Goal: Task Accomplishment & Management: Use online tool/utility

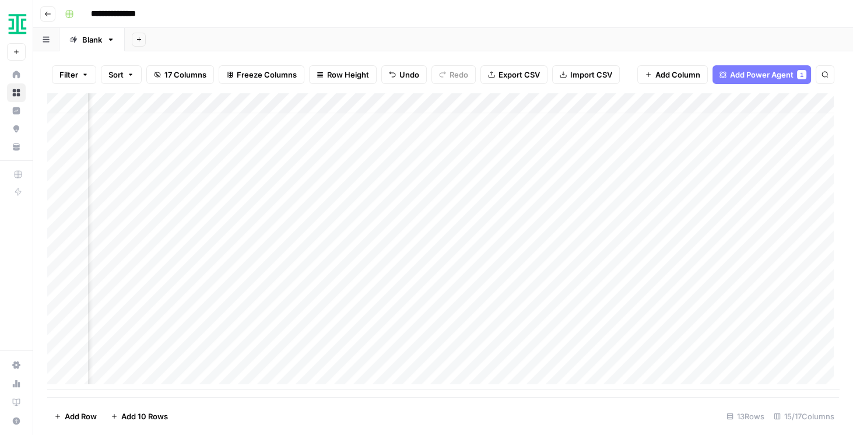
scroll to position [5, 705]
click at [360, 312] on div "Add Column" at bounding box center [443, 241] width 792 height 296
click at [353, 332] on div "Add Column" at bounding box center [443, 241] width 792 height 296
click at [347, 352] on div "Add Column" at bounding box center [443, 241] width 792 height 296
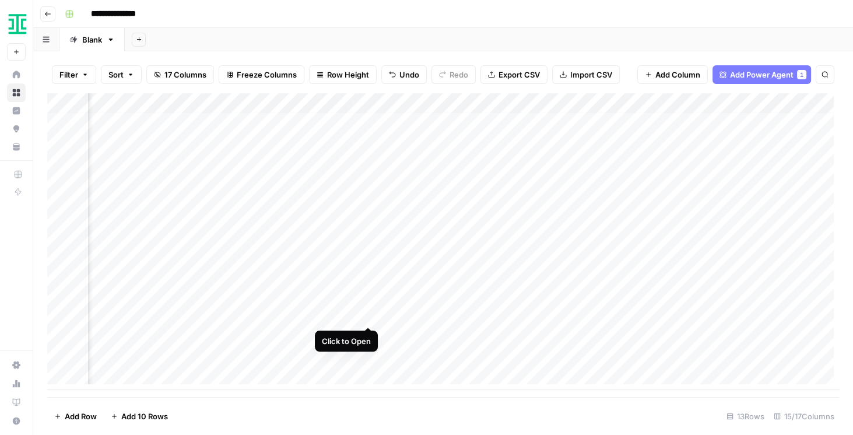
click at [367, 311] on div "Add Column" at bounding box center [443, 241] width 792 height 296
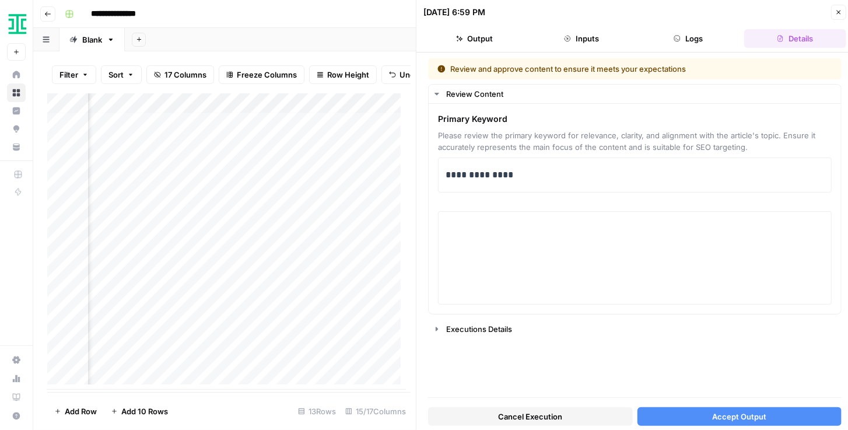
click at [684, 413] on button "Accept Output" at bounding box center [739, 416] width 205 height 19
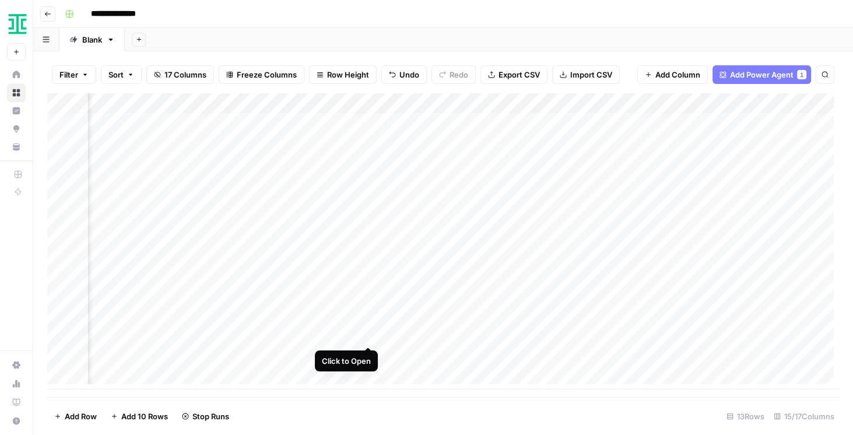
click at [371, 335] on div "Add Column" at bounding box center [443, 241] width 792 height 296
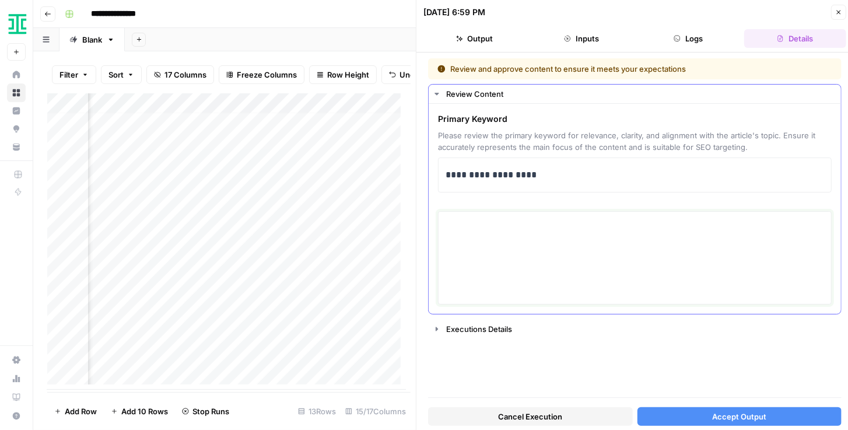
click at [483, 248] on textarea at bounding box center [634, 257] width 378 height 83
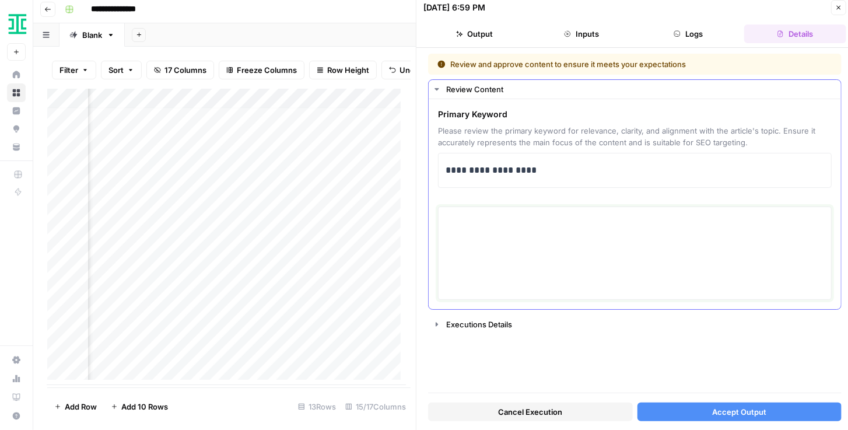
scroll to position [5, 0]
click at [504, 324] on div "Executions Details" at bounding box center [640, 324] width 388 height 12
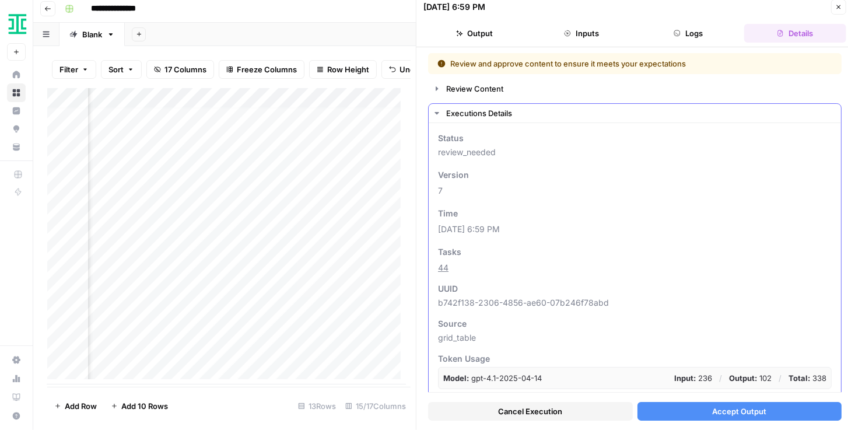
click at [458, 115] on div "Executions Details" at bounding box center [640, 113] width 388 height 12
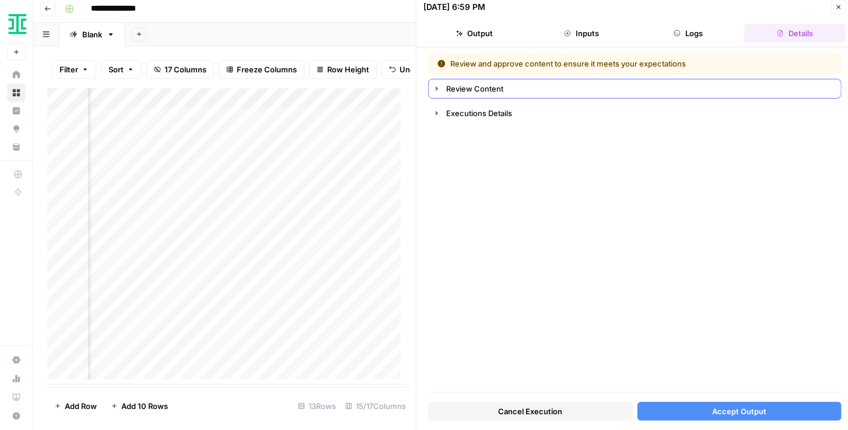
click at [456, 89] on div "Review Content" at bounding box center [640, 89] width 388 height 12
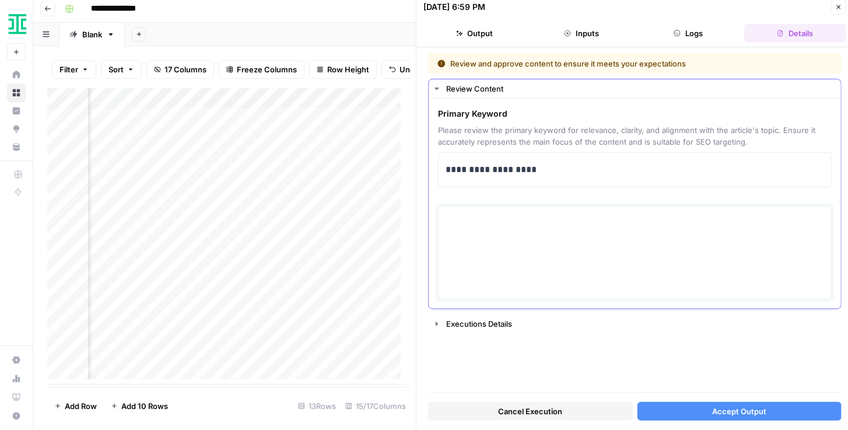
click at [465, 217] on textarea at bounding box center [634, 252] width 378 height 83
click at [695, 408] on button "Accept Output" at bounding box center [739, 411] width 205 height 19
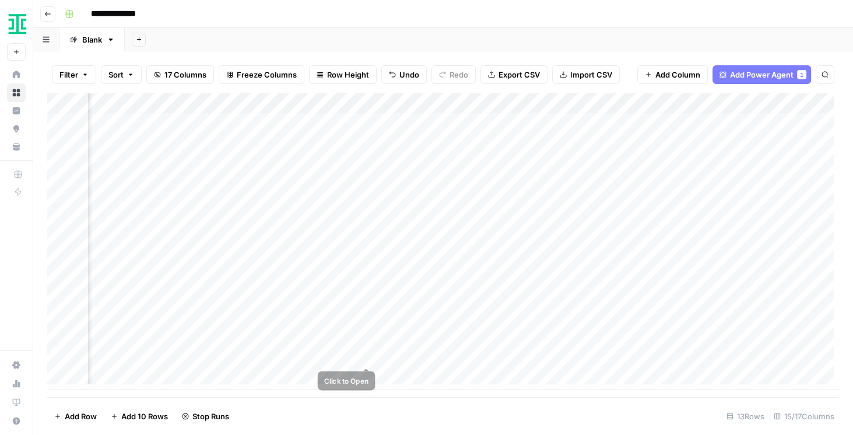
click at [367, 356] on div "Add Column" at bounding box center [443, 241] width 792 height 296
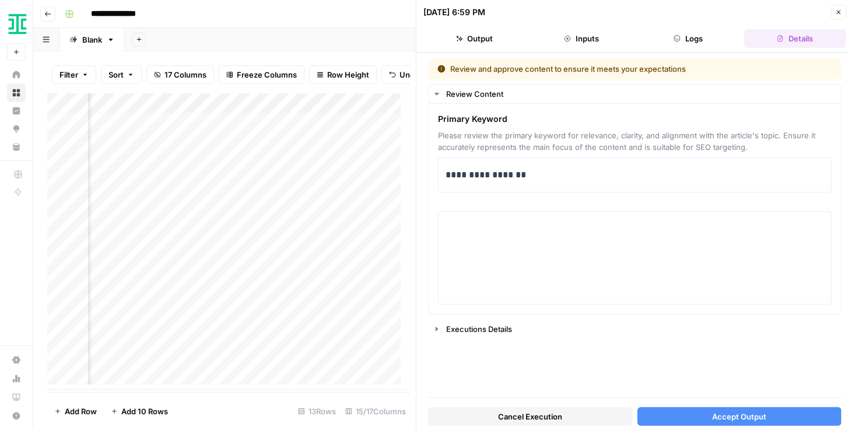
click at [734, 420] on span "Accept Output" at bounding box center [739, 416] width 54 height 12
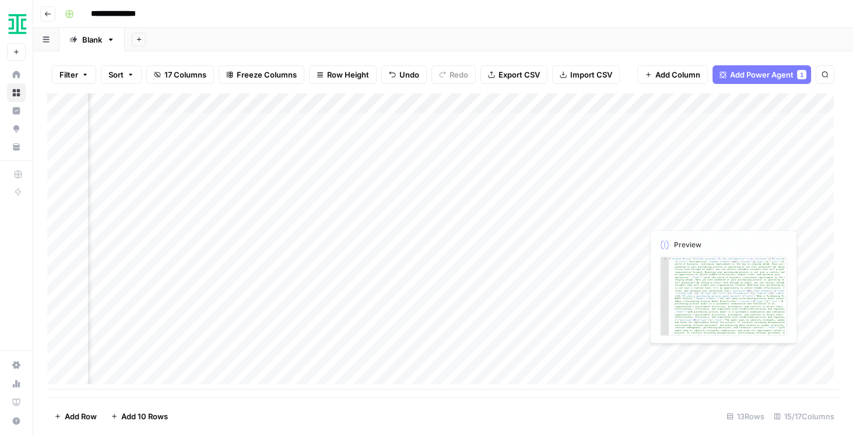
click at [632, 350] on div "Add Column" at bounding box center [443, 241] width 792 height 296
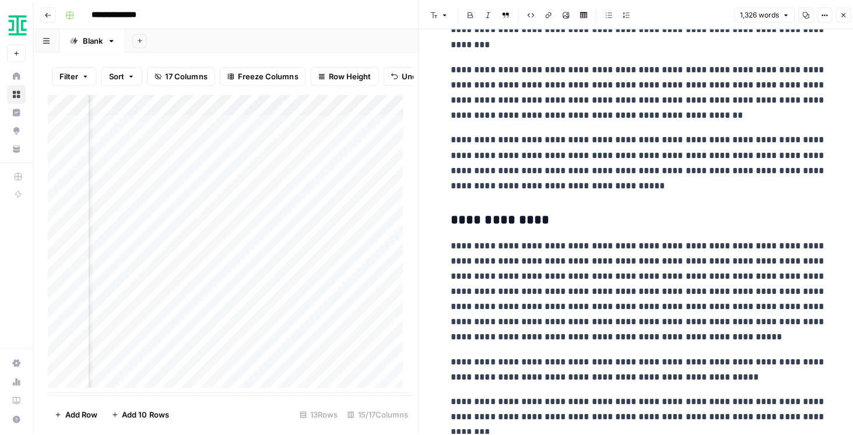
scroll to position [2698, 0]
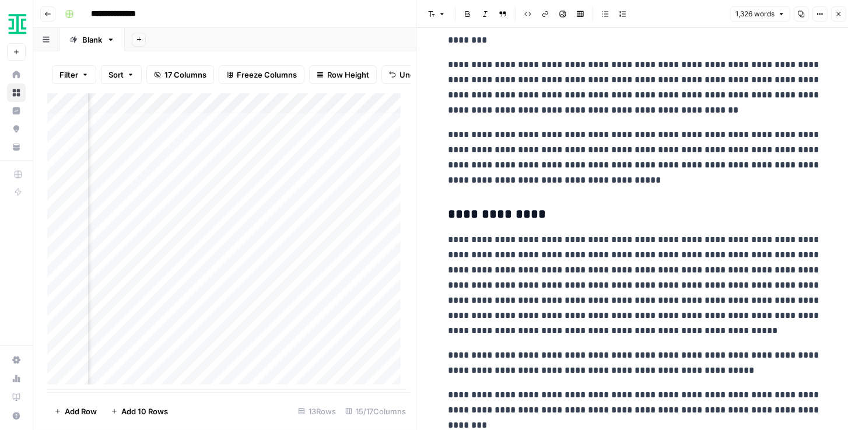
click at [841, 14] on icon "button" at bounding box center [838, 13] width 7 height 7
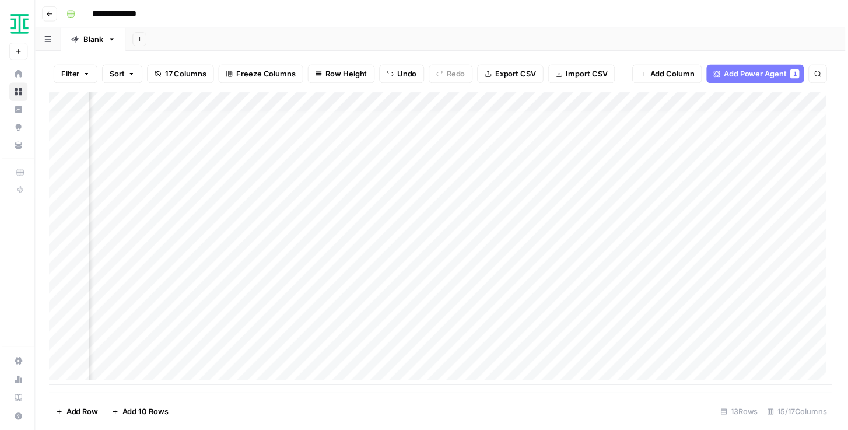
scroll to position [5, 1071]
click at [565, 296] on div "Add Column" at bounding box center [443, 241] width 792 height 296
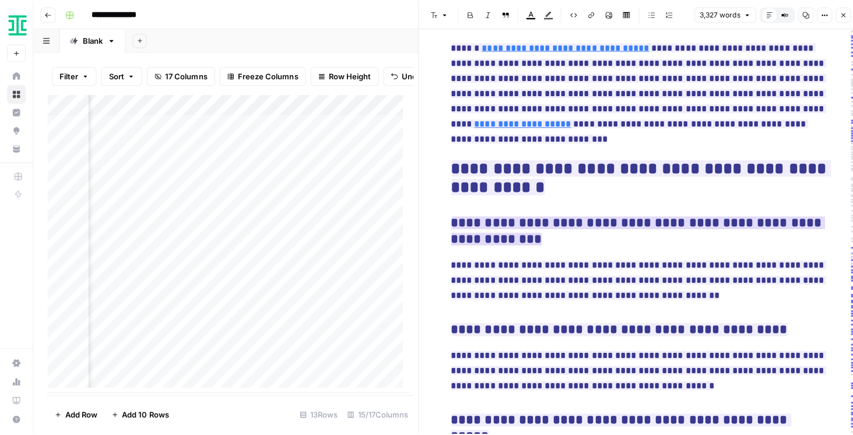
scroll to position [6124, 0]
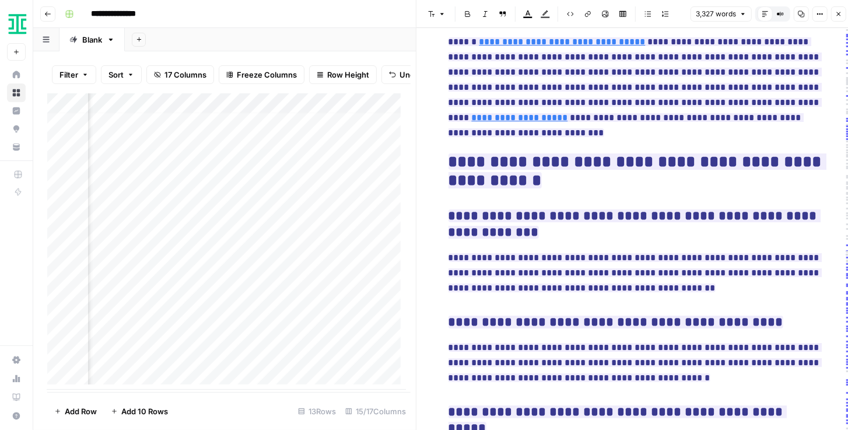
click at [836, 15] on icon "button" at bounding box center [838, 13] width 7 height 7
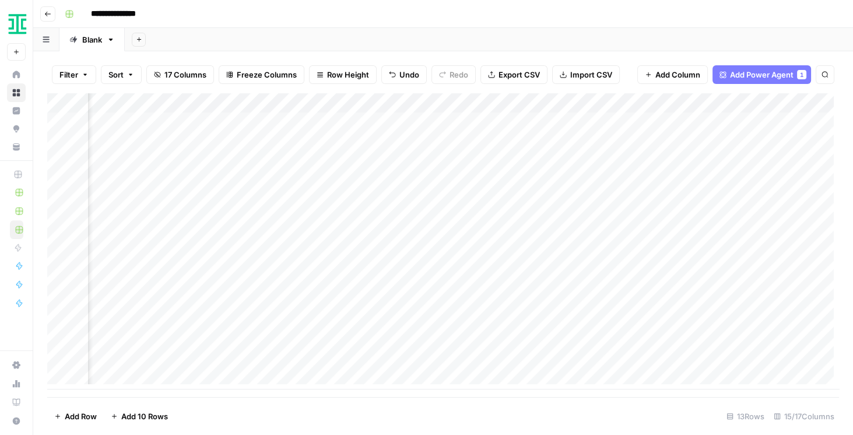
scroll to position [0, 272]
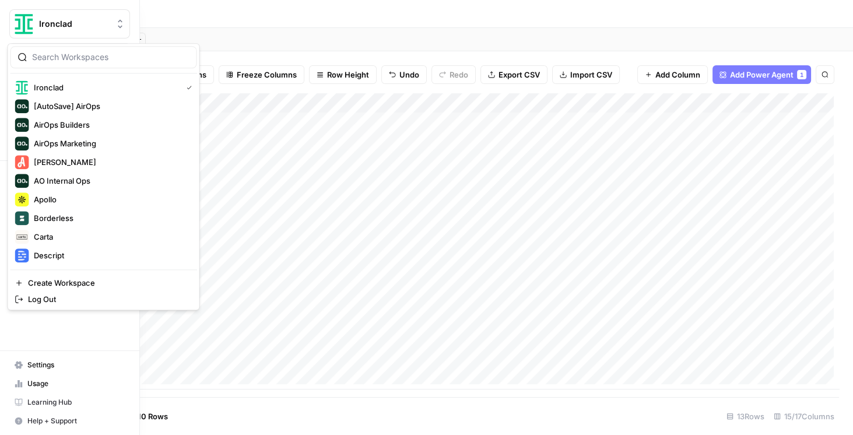
click at [22, 26] on img "Workspace: Ironclad" at bounding box center [23, 23] width 21 height 21
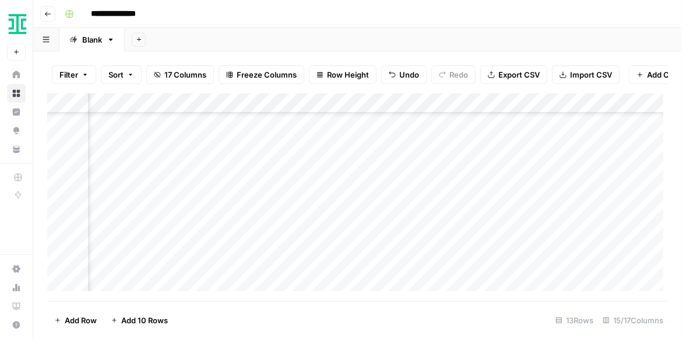
scroll to position [98, 1146]
click at [389, 110] on div "Add Column" at bounding box center [357, 194] width 621 height 203
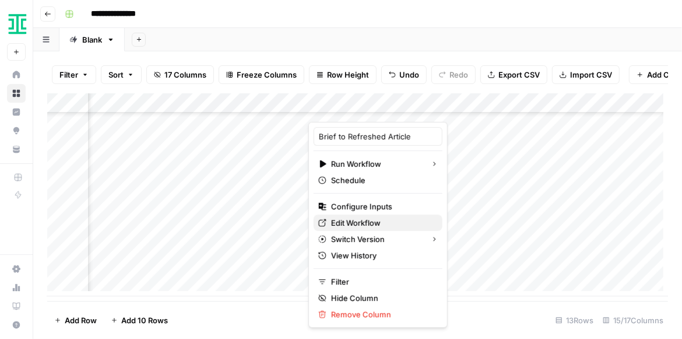
click at [374, 219] on span "Edit Workflow" at bounding box center [382, 223] width 102 height 12
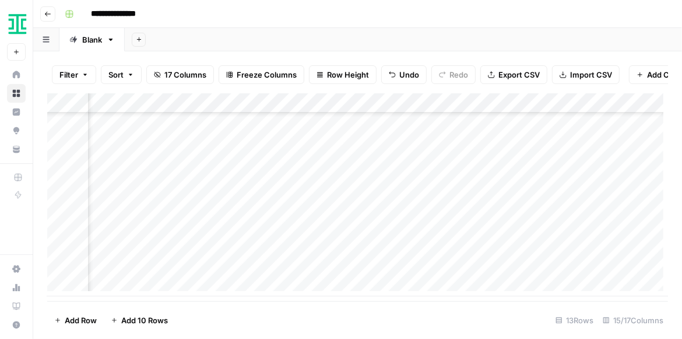
scroll to position [98, 1154]
click at [382, 228] on div "Add Column" at bounding box center [357, 194] width 621 height 203
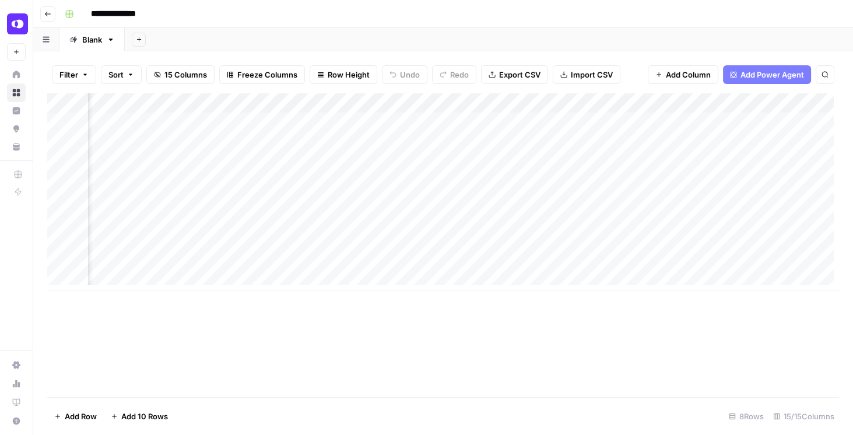
scroll to position [0, 1031]
click at [563, 121] on div "Add Column" at bounding box center [443, 191] width 792 height 197
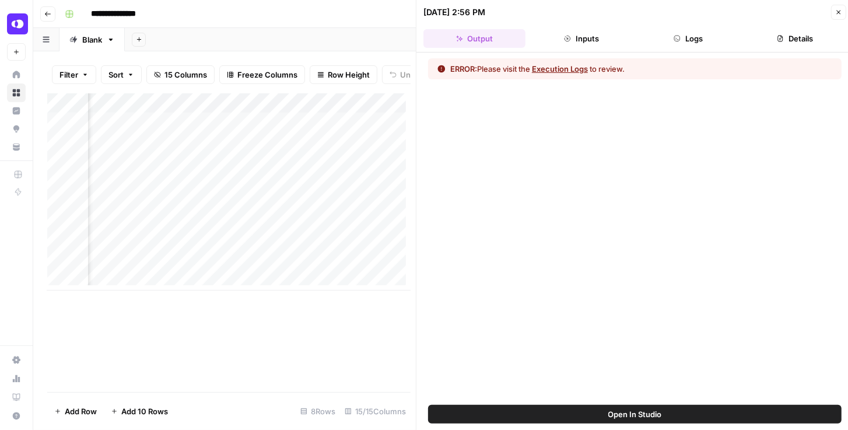
click at [691, 41] on button "Logs" at bounding box center [688, 38] width 102 height 19
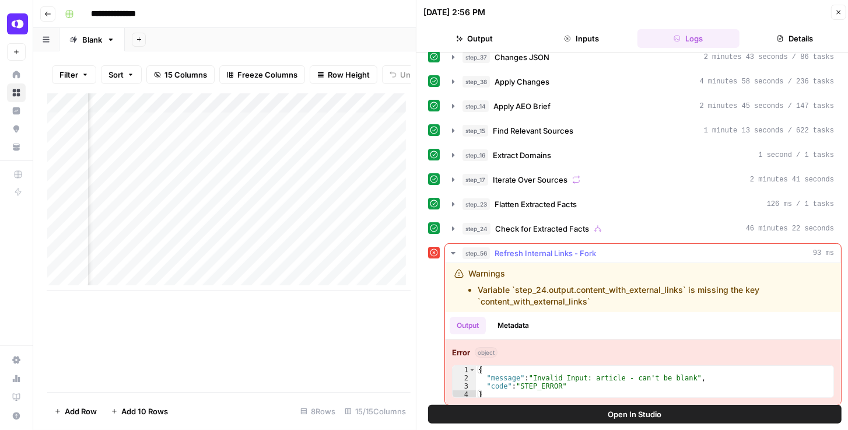
scroll to position [5, 0]
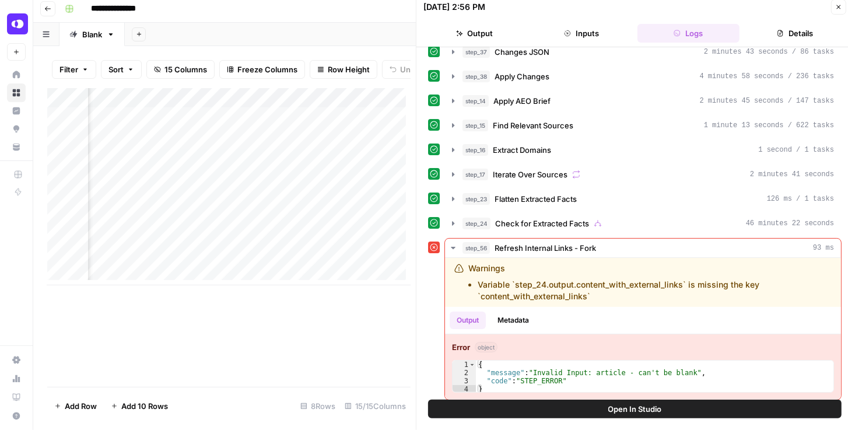
click at [637, 406] on span "Open In Studio" at bounding box center [635, 409] width 54 height 12
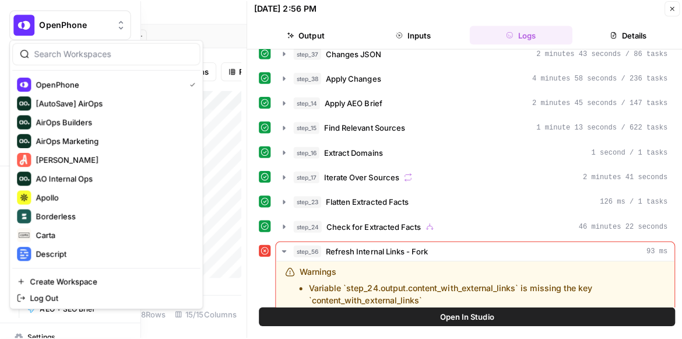
scroll to position [0, 0]
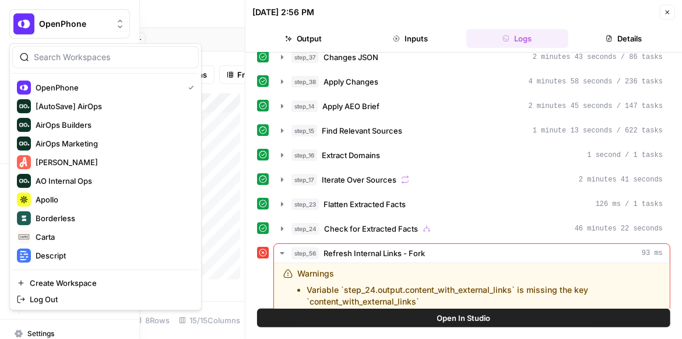
click at [12, 23] on button "OpenPhone" at bounding box center [69, 23] width 121 height 29
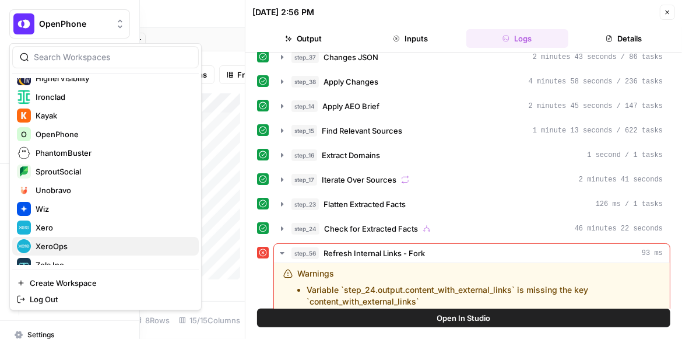
scroll to position [243, 0]
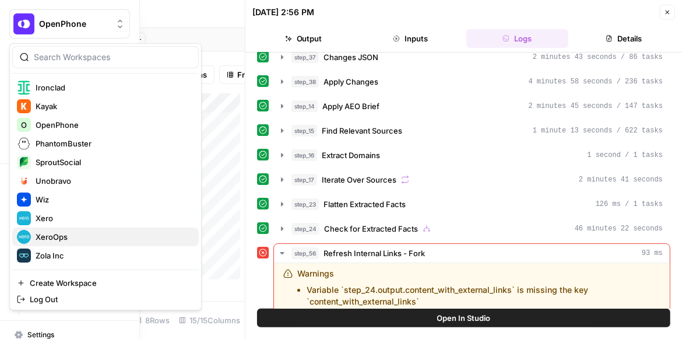
click at [76, 242] on span "XeroOps" at bounding box center [113, 237] width 154 height 12
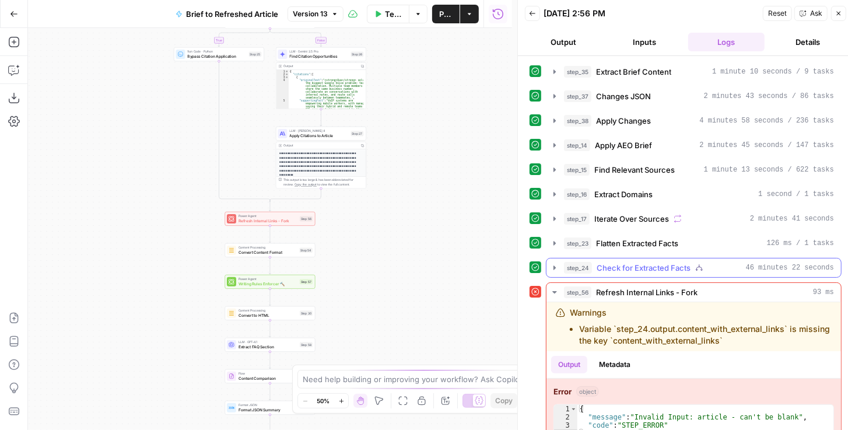
click at [550, 265] on icon "button" at bounding box center [554, 267] width 9 height 9
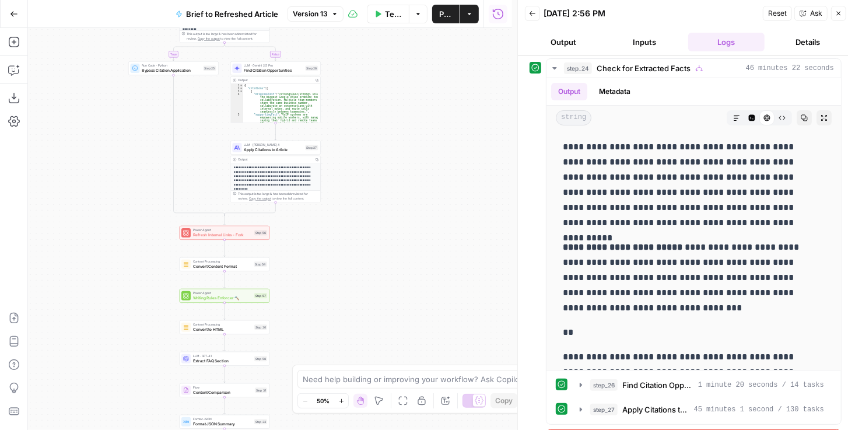
drag, startPoint x: 435, startPoint y: 117, endPoint x: 381, endPoint y: 135, distance: 57.3
click at [381, 135] on div "true false true false true false Workflow Input Settings Inputs LLM · GPT-4.1 E…" at bounding box center [270, 229] width 484 height 402
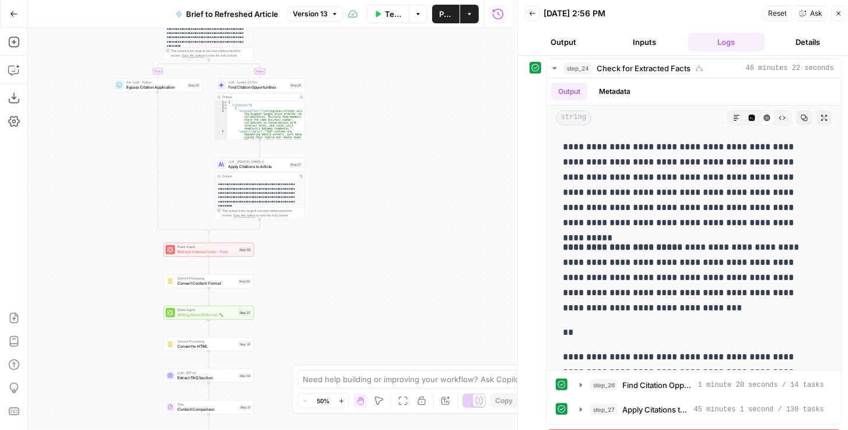
drag, startPoint x: 381, startPoint y: 135, endPoint x: 369, endPoint y: 153, distance: 21.3
click at [371, 152] on div "true false true false true false Workflow Input Settings Inputs LLM · GPT-4.1 E…" at bounding box center [270, 229] width 484 height 402
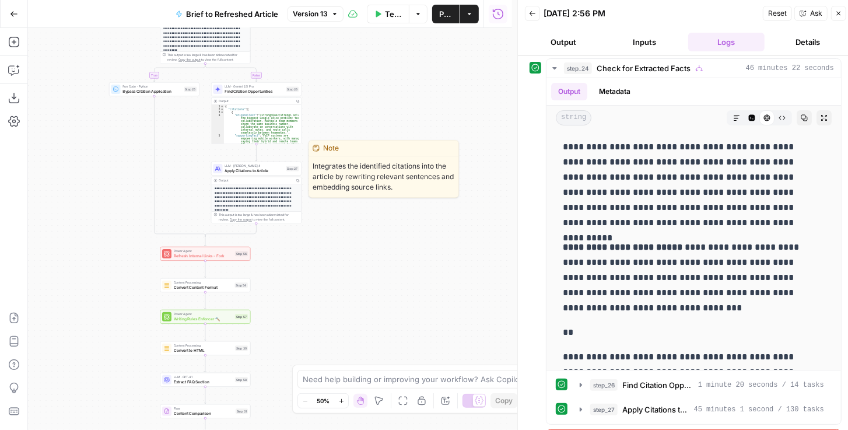
click at [269, 170] on span "Apply Citations to Article" at bounding box center [254, 170] width 59 height 6
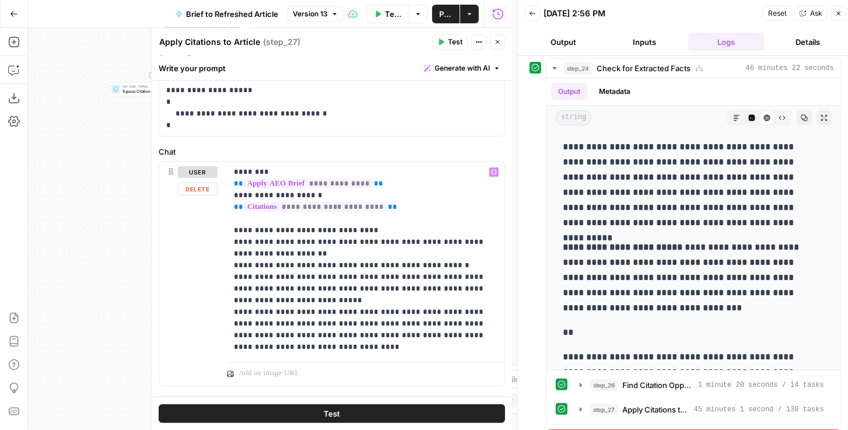
scroll to position [130, 0]
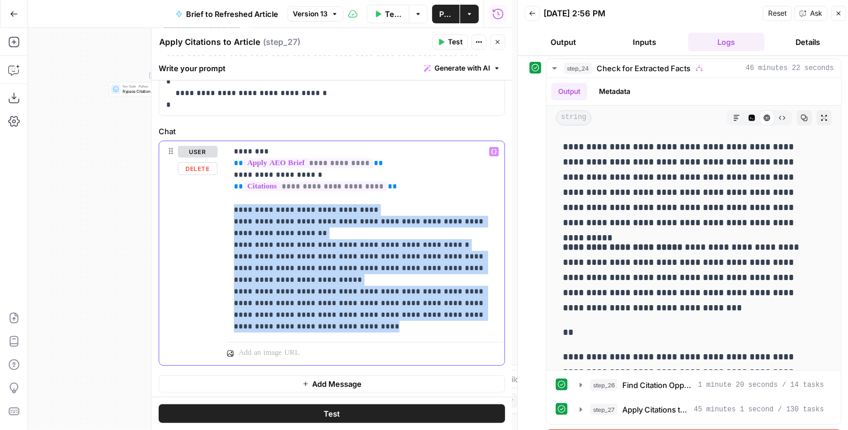
drag, startPoint x: 232, startPoint y: 202, endPoint x: 327, endPoint y: 329, distance: 158.2
click at [327, 329] on div "**********" at bounding box center [365, 239] width 277 height 196
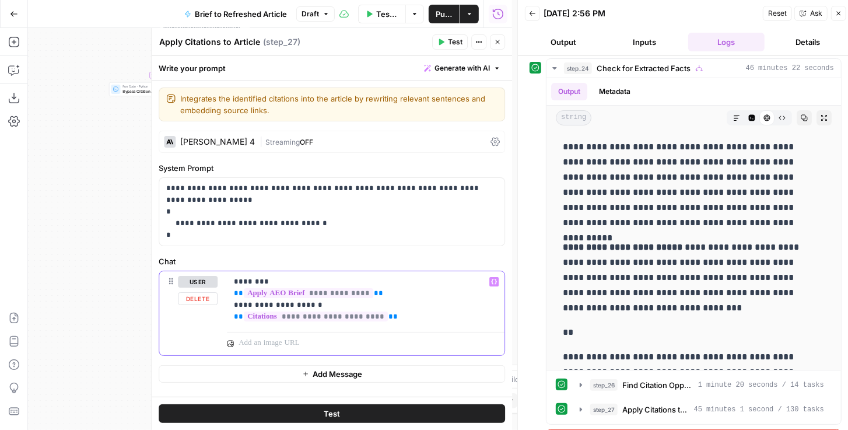
scroll to position [0, 0]
click at [222, 138] on div "Claude Sonnet 4" at bounding box center [217, 142] width 75 height 8
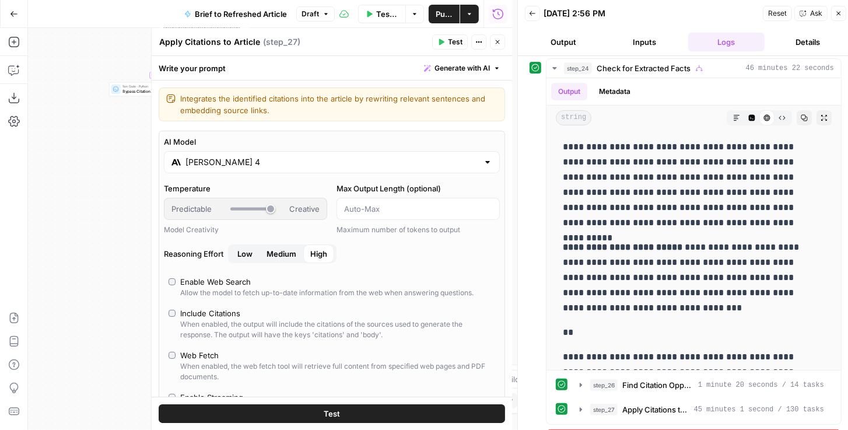
click at [293, 168] on div "Claude Sonnet 4" at bounding box center [332, 162] width 336 height 22
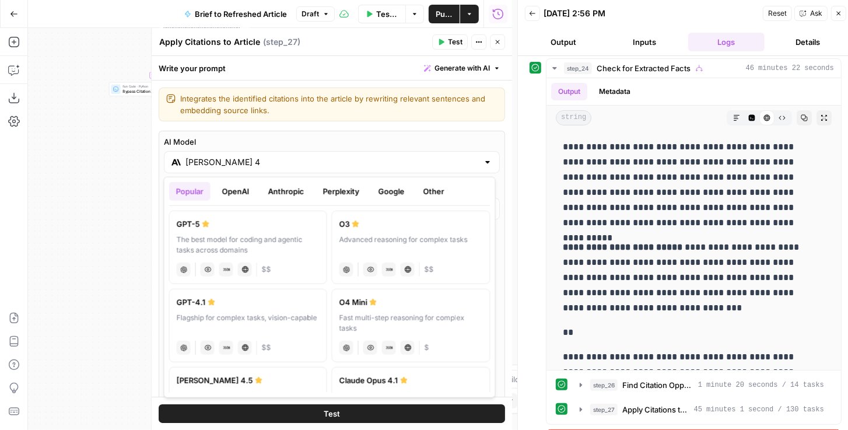
click at [293, 194] on button "Anthropic" at bounding box center [286, 191] width 50 height 19
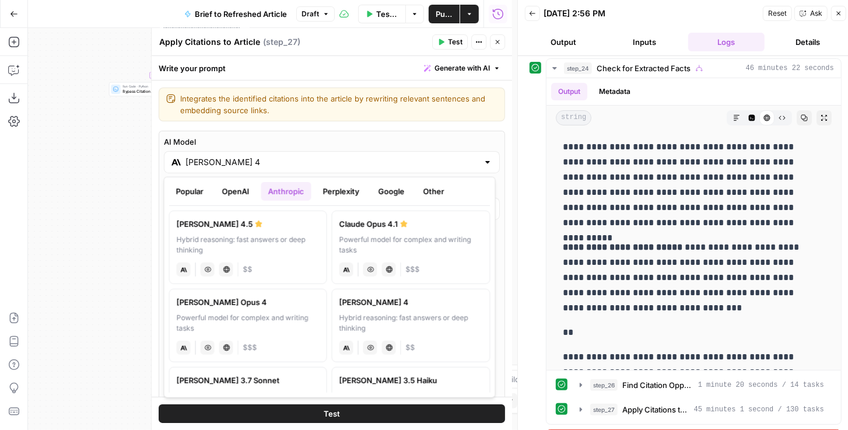
click at [297, 262] on div "anthropic Vision Capabilities Live Web Research $$" at bounding box center [248, 268] width 143 height 16
type input "Claude Sonnet 4.5"
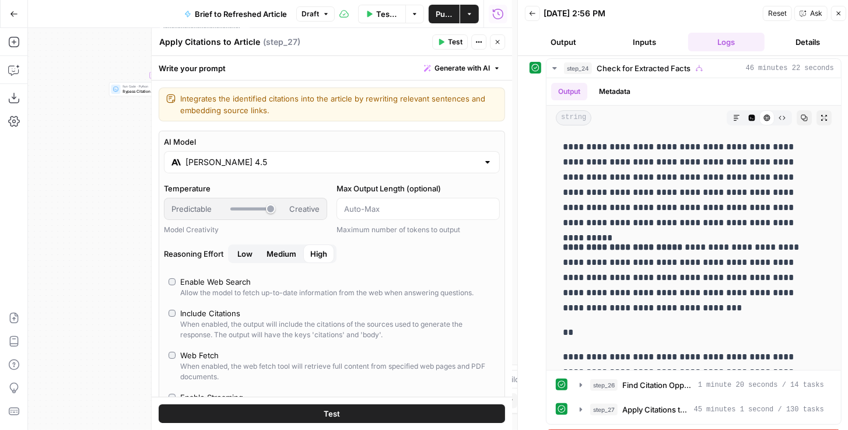
click at [440, 48] on button "Test" at bounding box center [450, 41] width 36 height 15
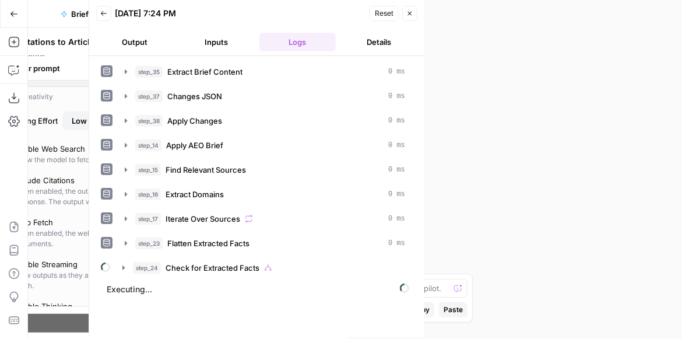
scroll to position [133, 0]
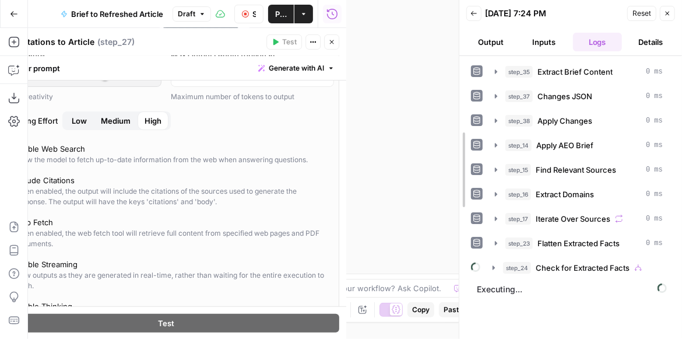
drag, startPoint x: 344, startPoint y: 38, endPoint x: 517, endPoint y: 53, distance: 173.2
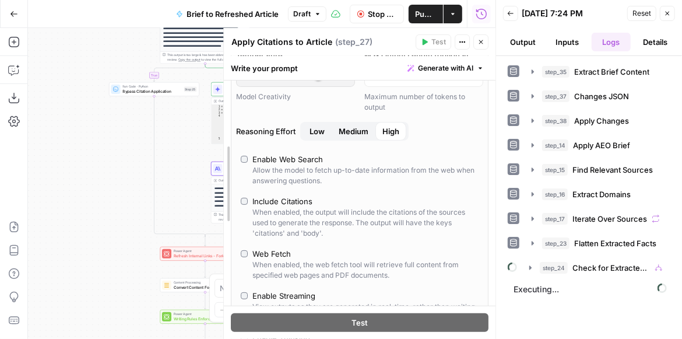
scroll to position [145, 0]
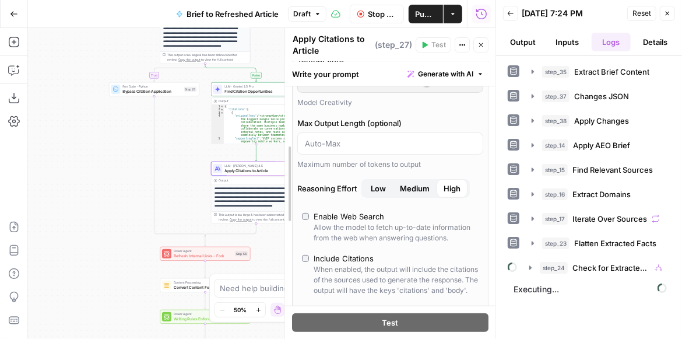
drag, startPoint x: 140, startPoint y: 165, endPoint x: 293, endPoint y: 153, distance: 153.2
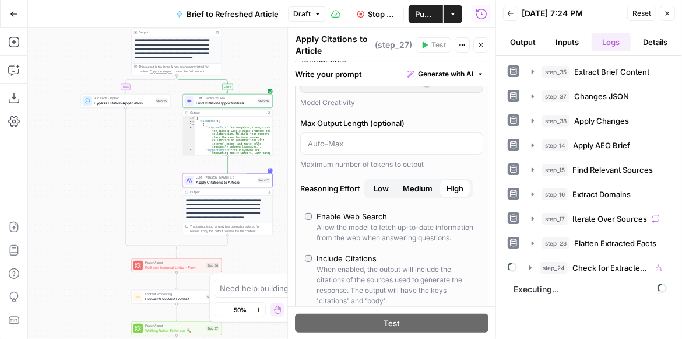
drag, startPoint x: 113, startPoint y: 169, endPoint x: 83, endPoint y: 179, distance: 31.9
click at [83, 180] on div "true false false true false true Workflow Input Settings Inputs LLM · GPT-4.1 E…" at bounding box center [262, 183] width 468 height 311
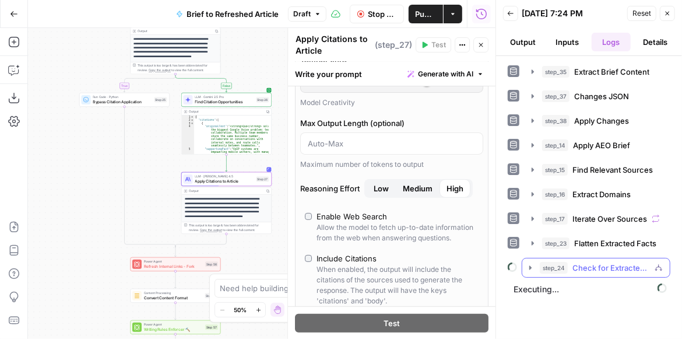
click at [532, 271] on icon "button" at bounding box center [530, 267] width 9 height 9
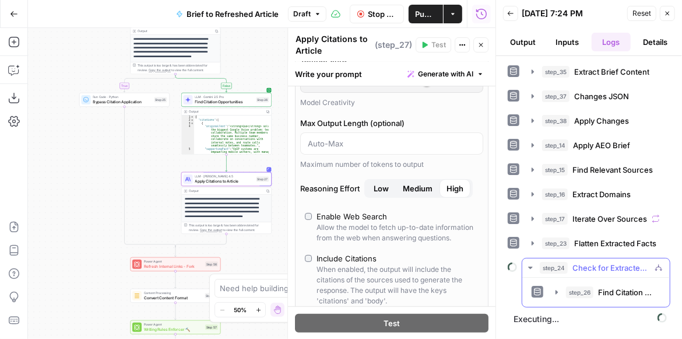
click at [528, 269] on icon "button" at bounding box center [530, 267] width 9 height 9
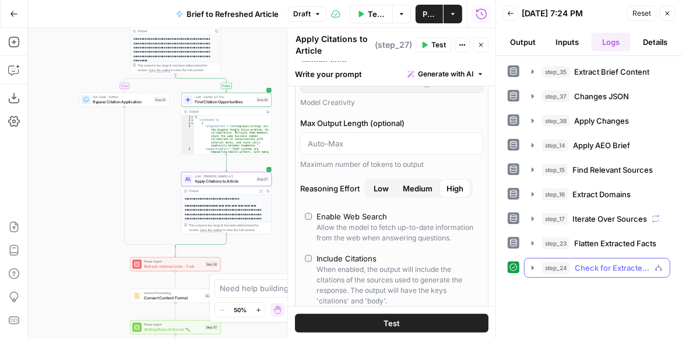
click at [530, 270] on icon "button" at bounding box center [532, 267] width 9 height 9
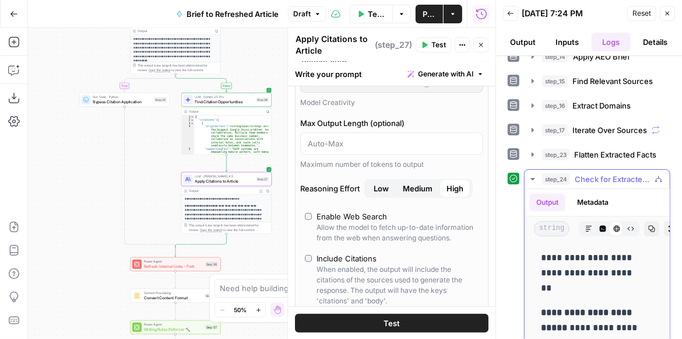
scroll to position [133, 0]
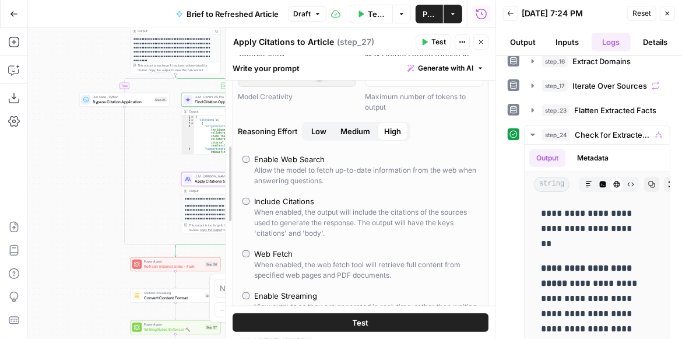
drag, startPoint x: 286, startPoint y: 161, endPoint x: 223, endPoint y: 160, distance: 62.4
click at [223, 160] on div at bounding box center [226, 183] width 12 height 311
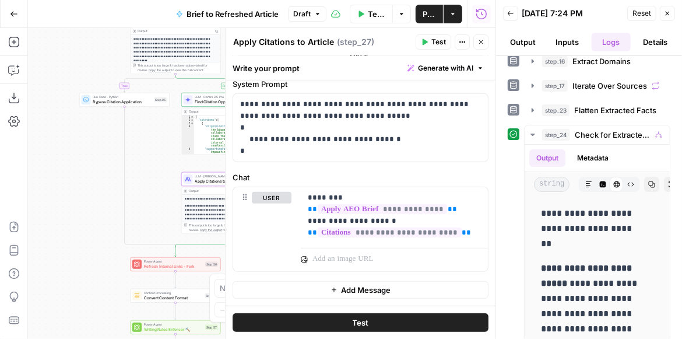
scroll to position [506, 0]
click at [359, 151] on p "**********" at bounding box center [358, 128] width 236 height 58
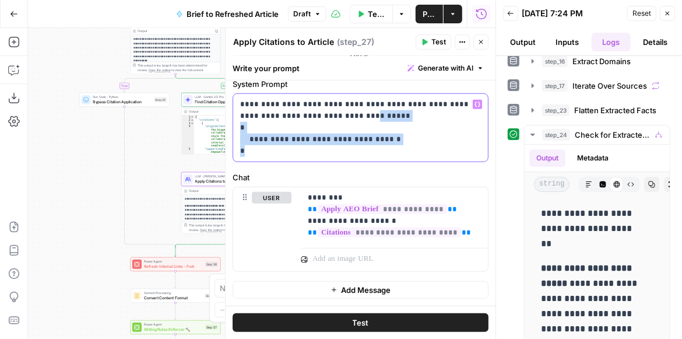
drag, startPoint x: 334, startPoint y: 189, endPoint x: 331, endPoint y: 152, distance: 37.4
click at [331, 152] on p "**********" at bounding box center [358, 128] width 236 height 58
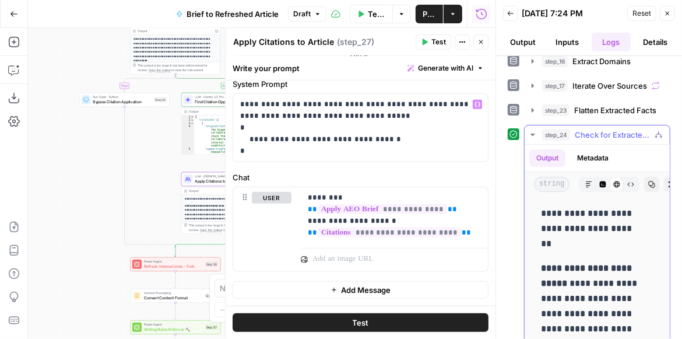
click at [600, 229] on p "**********" at bounding box center [592, 228] width 103 height 45
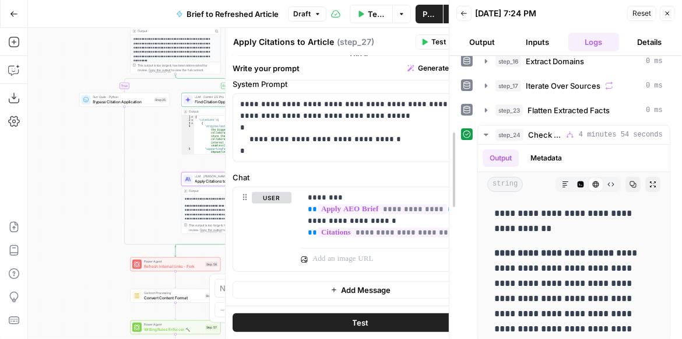
drag, startPoint x: 497, startPoint y: 190, endPoint x: 451, endPoint y: 184, distance: 47.0
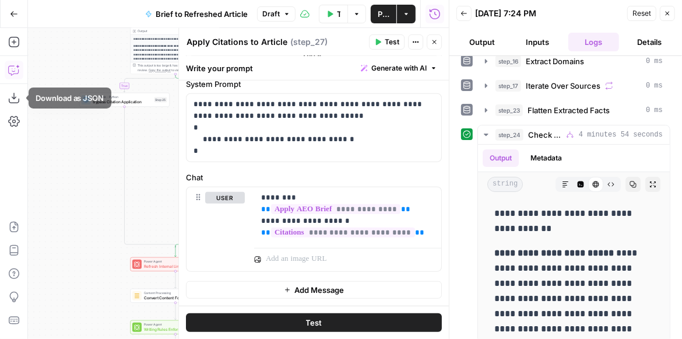
click at [17, 72] on icon "button" at bounding box center [14, 70] width 12 height 12
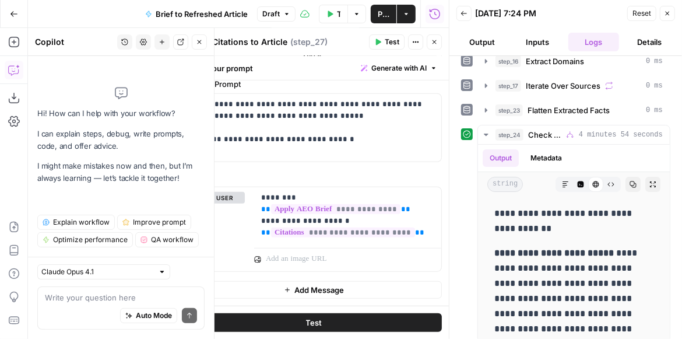
click at [115, 296] on textarea at bounding box center [121, 297] width 152 height 12
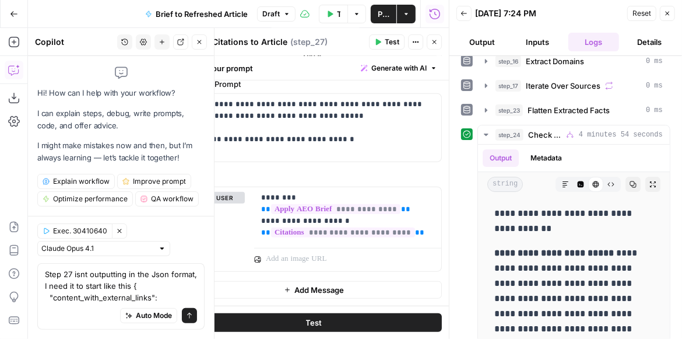
type textarea "Step 27 isnt outputting in the Json format, I need it to start like this { "con…"
click at [187, 321] on button "Send" at bounding box center [189, 315] width 15 height 15
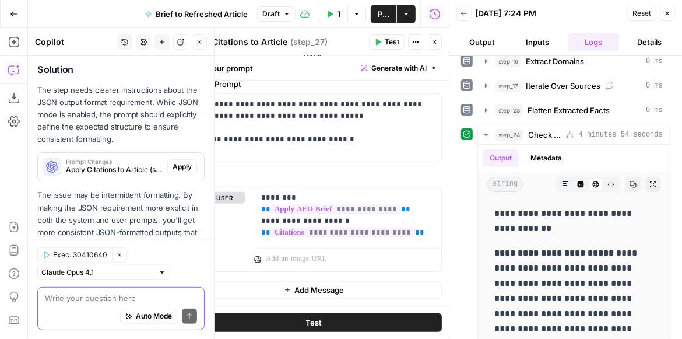
scroll to position [276, 0]
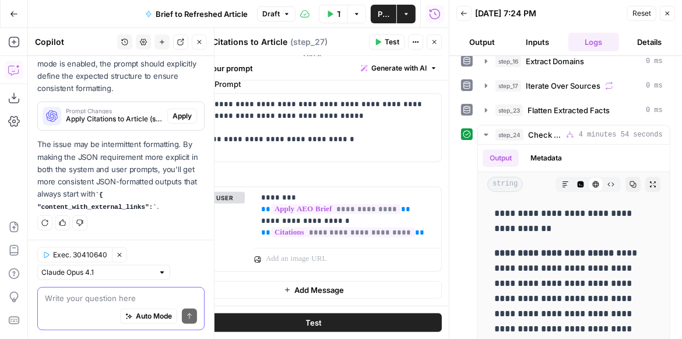
click at [183, 115] on span "Apply" at bounding box center [182, 116] width 19 height 10
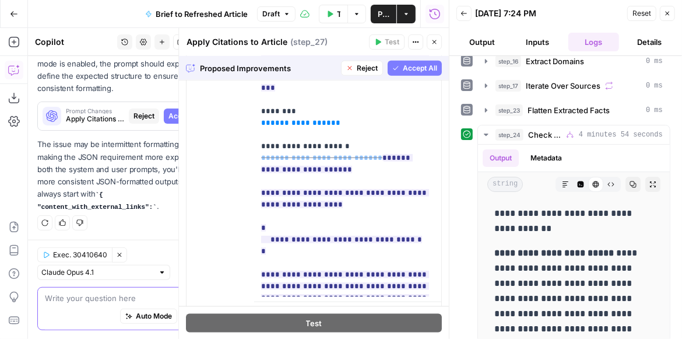
scroll to position [839, 0]
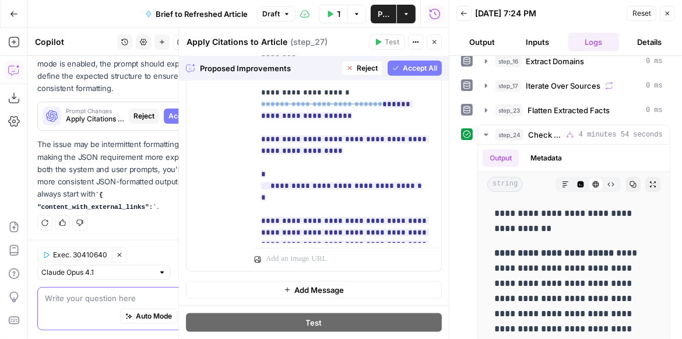
click at [403, 69] on span "Accept All" at bounding box center [420, 68] width 34 height 10
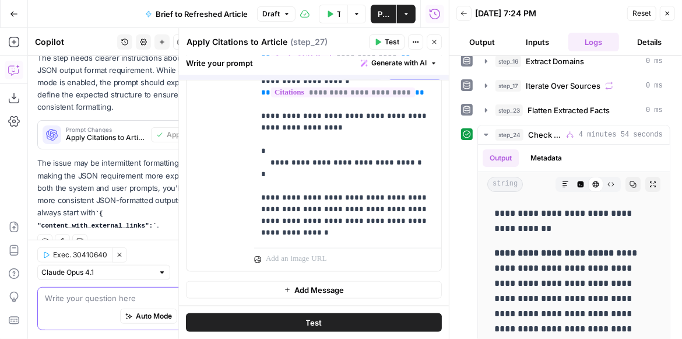
scroll to position [784, 0]
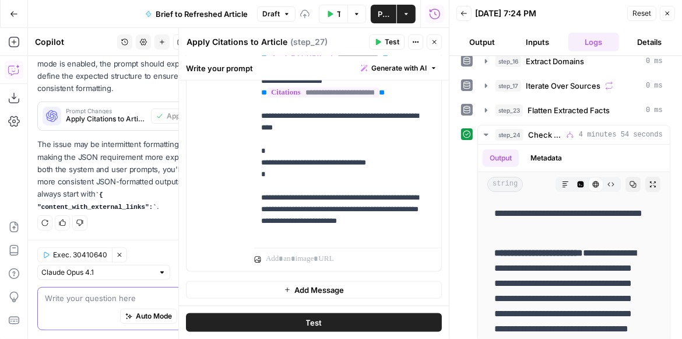
click at [385, 43] on button "Test" at bounding box center [387, 41] width 36 height 15
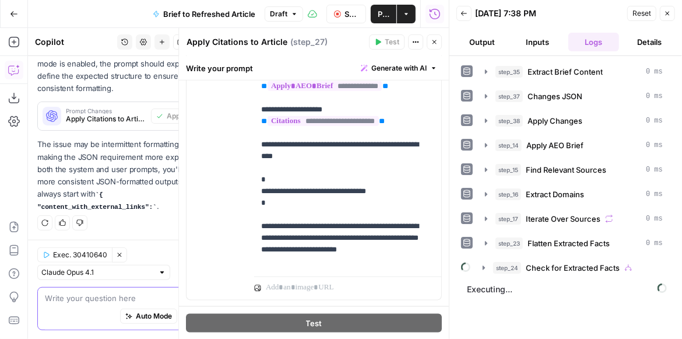
scroll to position [718, 0]
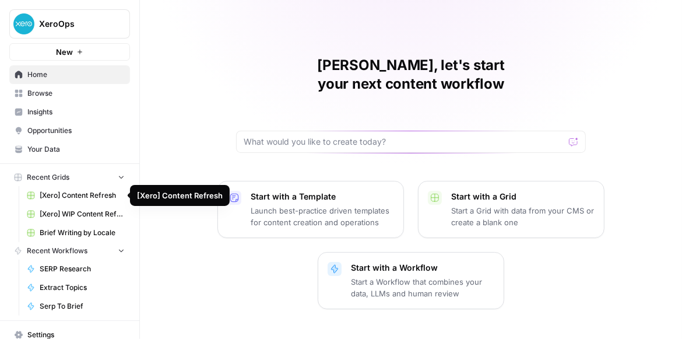
click at [87, 198] on span "[Xero] Content Refresh" at bounding box center [82, 195] width 85 height 10
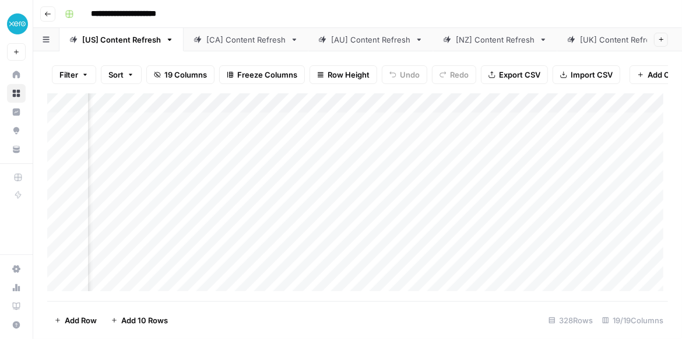
scroll to position [0, 886]
click at [349, 107] on div "Add Column" at bounding box center [357, 194] width 621 height 203
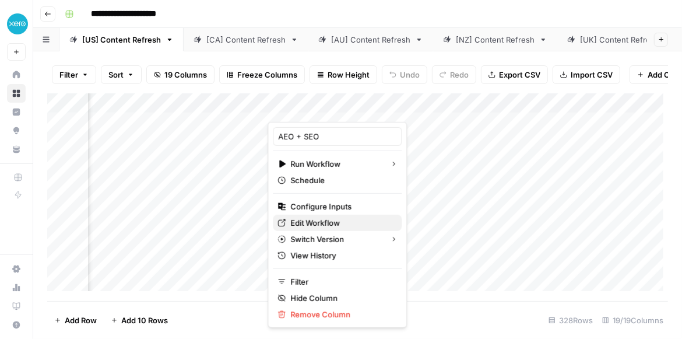
click at [327, 220] on span "Edit Workflow" at bounding box center [341, 223] width 102 height 12
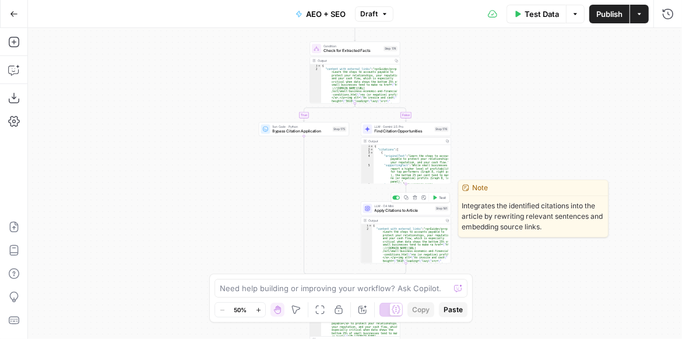
click at [409, 209] on span "Apply Citations to Article" at bounding box center [404, 211] width 58 height 6
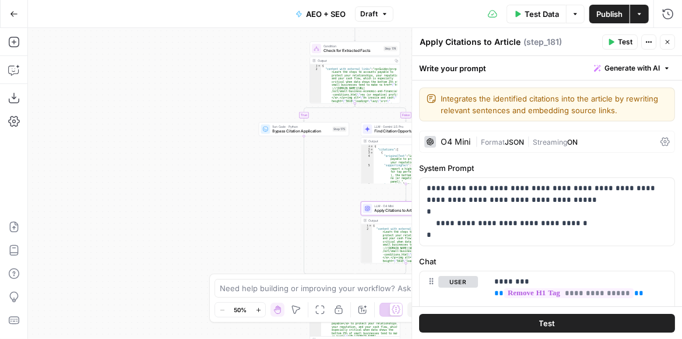
click at [663, 40] on button "Close" at bounding box center [667, 41] width 15 height 15
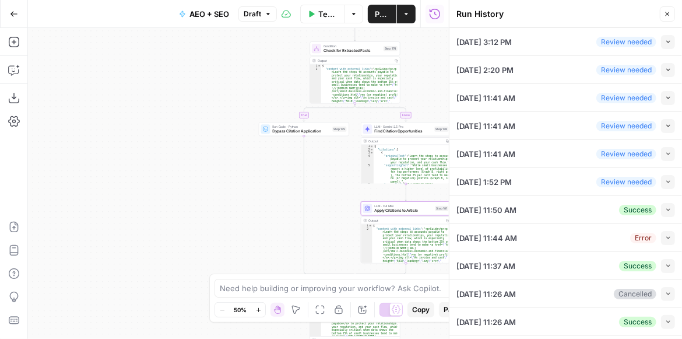
click at [665, 210] on icon "button" at bounding box center [668, 209] width 6 height 6
type input "Accounts payable process explained"
type input "<article><p>Guide</p><h1>Accounts payable process explained</h1><p>Learn the st…"
type input "NZ"
type input "https://www.xero.com/nz/guides/accounts-payable-process/"
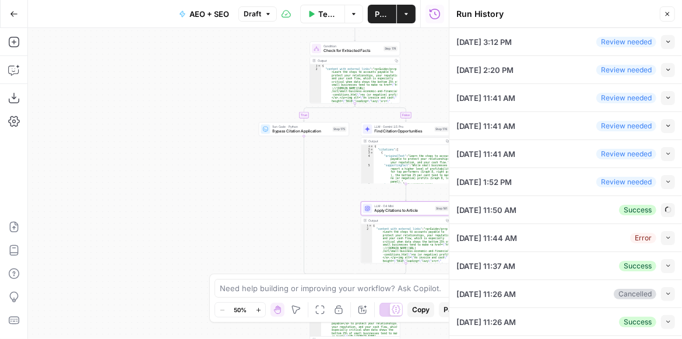
type input "Accounts payable is the opposite of accounts receivable. It’s about paying bill…"
type input "Xero - [NZ]"
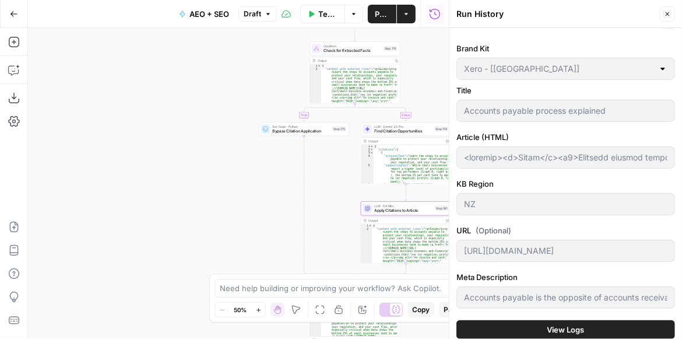
scroll to position [199, 0]
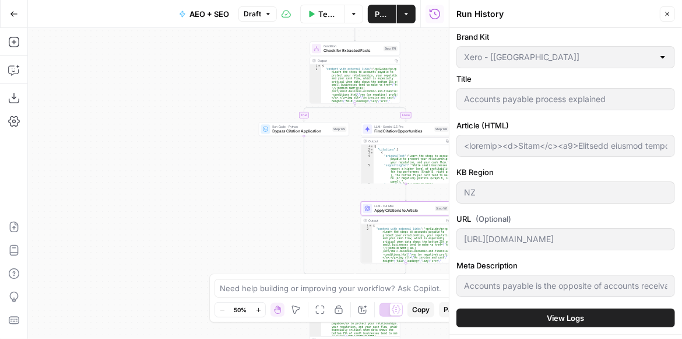
click at [564, 324] on button "View Logs" at bounding box center [565, 317] width 219 height 19
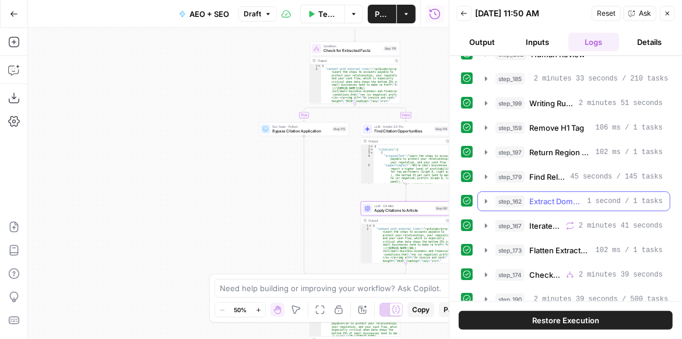
scroll to position [399, 0]
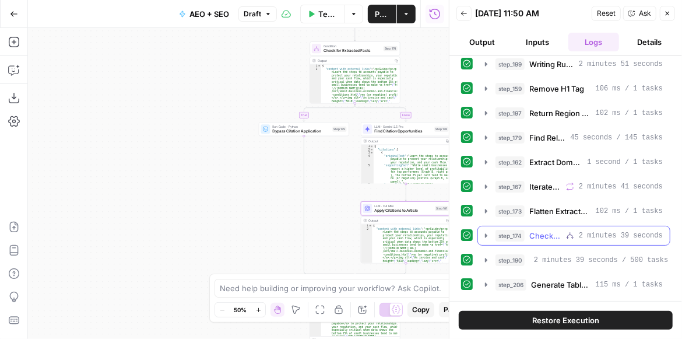
click at [487, 234] on icon "button" at bounding box center [486, 235] width 9 height 9
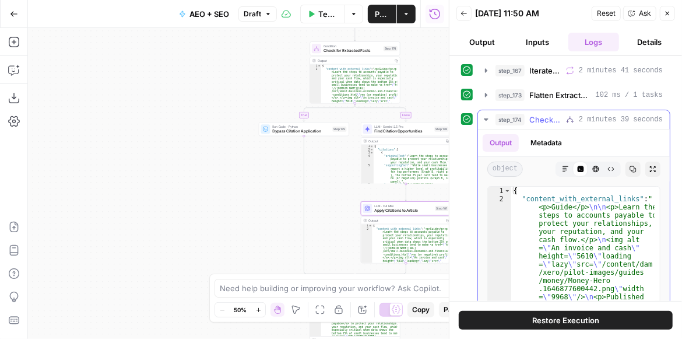
scroll to position [533, 0]
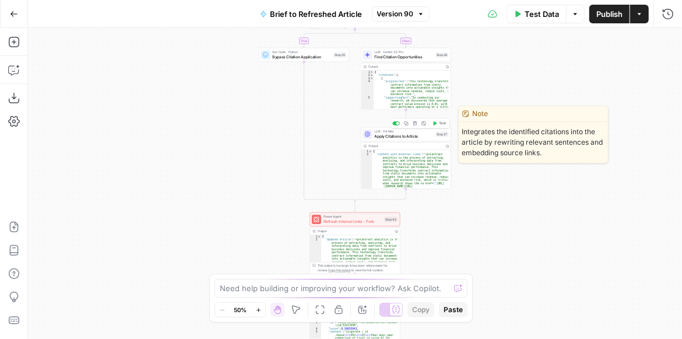
click at [401, 140] on div "LLM · O4 Mini Apply Citations to Article Step 27 Copy step Delete step Edit Not…" at bounding box center [406, 134] width 90 height 14
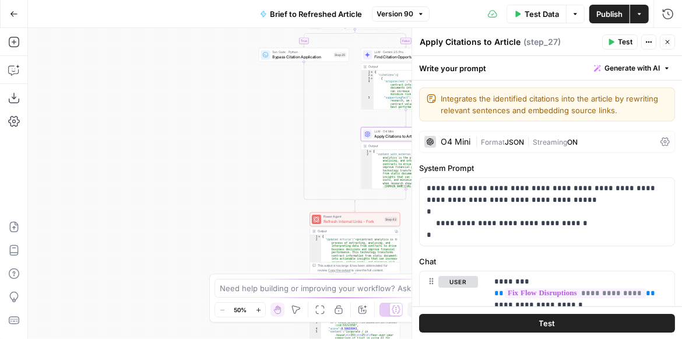
click at [676, 38] on header "Apply Citations to Article Apply Citations to Article ( step_27 ) Test Actions …" at bounding box center [547, 42] width 270 height 28
click at [674, 38] on button "Close" at bounding box center [667, 41] width 15 height 15
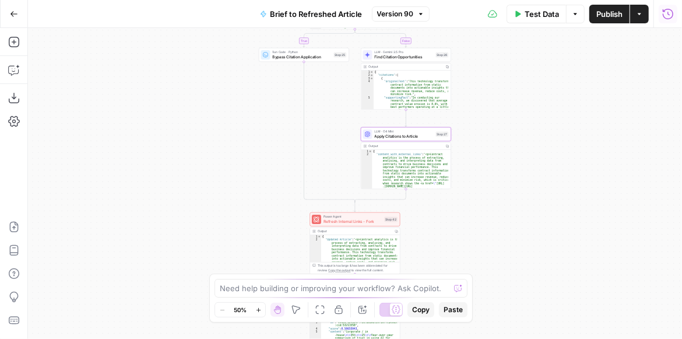
click at [671, 16] on icon "button" at bounding box center [668, 14] width 12 height 12
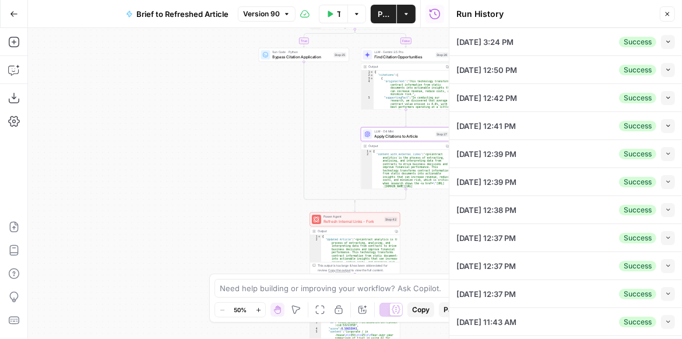
click at [661, 47] on button "Collapse" at bounding box center [668, 42] width 14 height 14
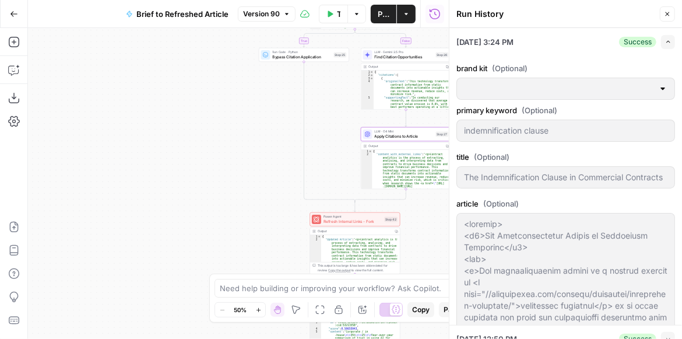
type input "Ironcladinc Journals + Products"
type input "Ironclad"
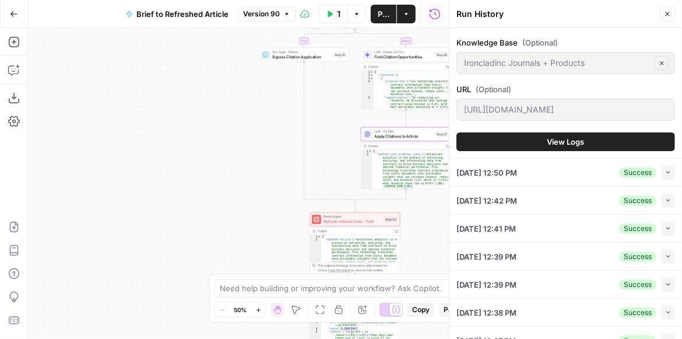
scroll to position [966, 0]
click at [584, 141] on button "View Logs" at bounding box center [565, 141] width 219 height 19
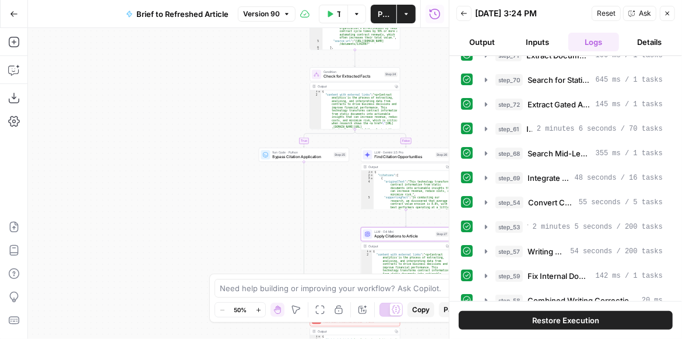
scroll to position [300, 0]
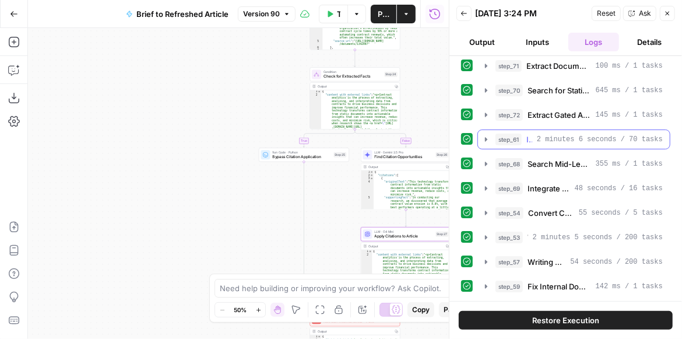
click at [486, 135] on icon "button" at bounding box center [486, 139] width 9 height 9
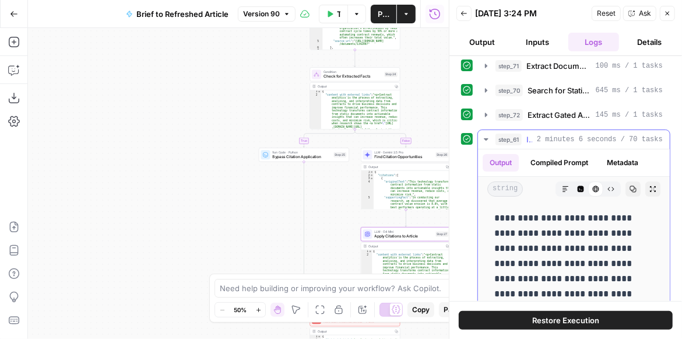
click at [486, 135] on icon "button" at bounding box center [486, 139] width 9 height 9
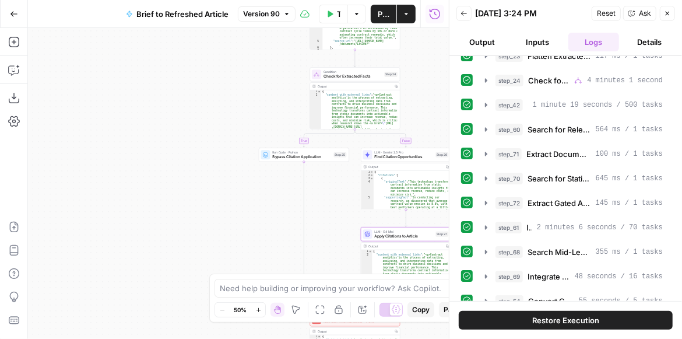
scroll to position [199, 0]
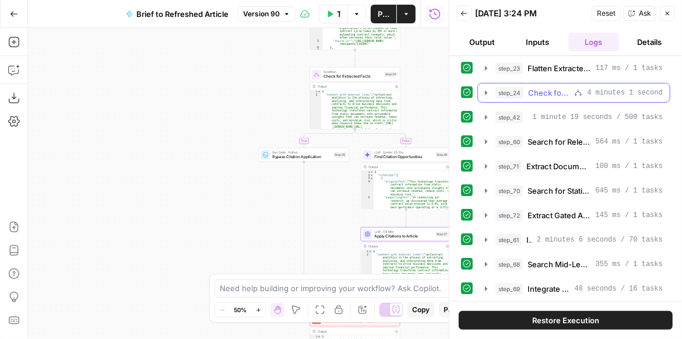
click at [484, 93] on icon "button" at bounding box center [486, 92] width 9 height 9
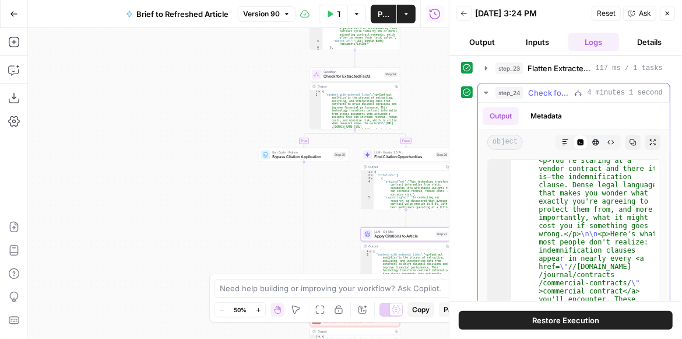
scroll to position [0, 0]
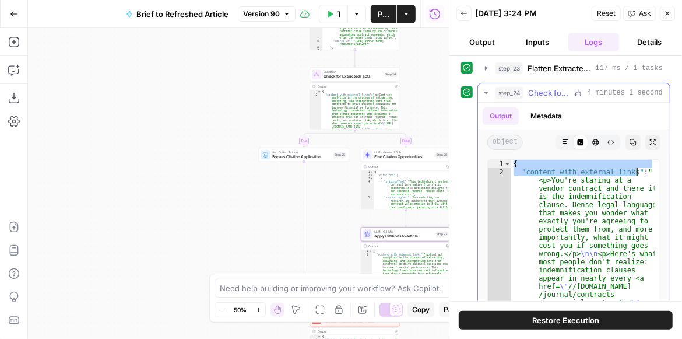
drag, startPoint x: 513, startPoint y: 162, endPoint x: 638, endPoint y: 169, distance: 125.0
type textarea "**********"
click at [402, 237] on span "Apply Citations to Article" at bounding box center [404, 236] width 59 height 6
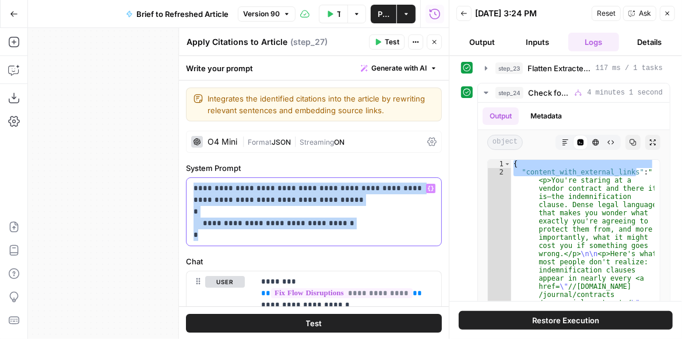
drag, startPoint x: 265, startPoint y: 239, endPoint x: 174, endPoint y: 175, distance: 111.3
click at [178, 175] on div "**********" at bounding box center [313, 183] width 270 height 311
copy p "**********"
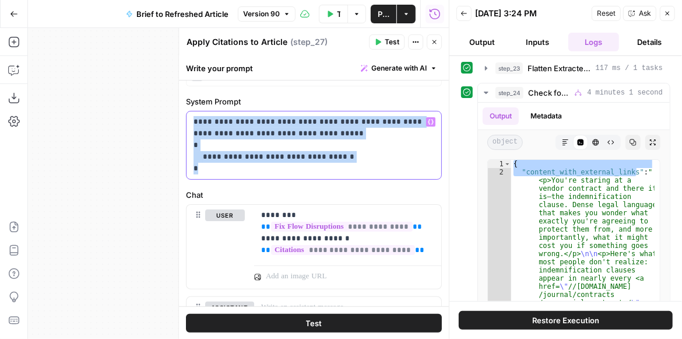
click at [274, 168] on p "**********" at bounding box center [312, 145] width 236 height 58
drag, startPoint x: 219, startPoint y: 149, endPoint x: 188, endPoint y: 113, distance: 47.6
click at [188, 113] on div "**********" at bounding box center [314, 145] width 255 height 68
copy p "**********"
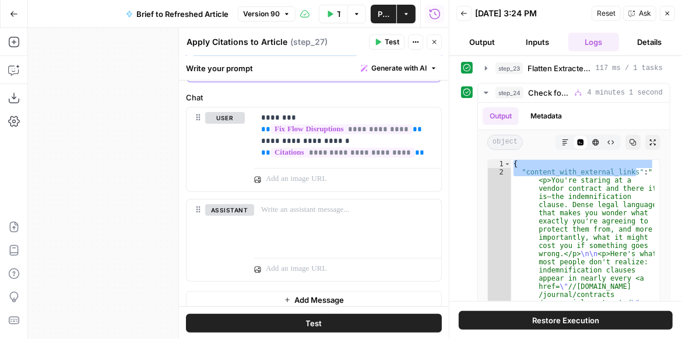
scroll to position [166, 0]
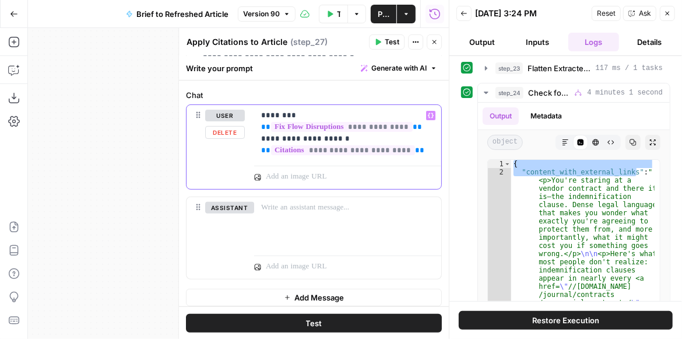
click at [401, 140] on p "**********" at bounding box center [345, 133] width 168 height 47
click at [429, 47] on button "Close" at bounding box center [434, 41] width 15 height 15
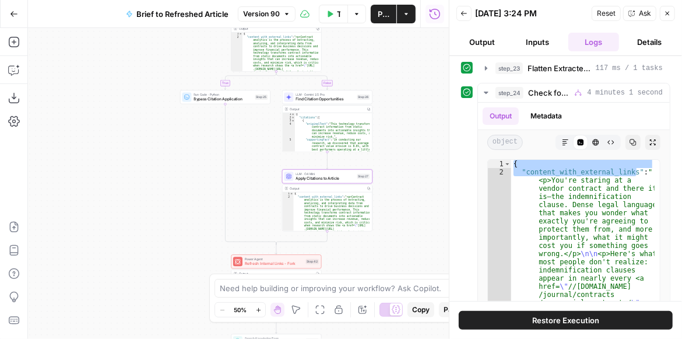
drag, startPoint x: 216, startPoint y: 129, endPoint x: 138, endPoint y: 71, distance: 97.6
click at [138, 71] on div "true false false true false true Workflow Input Settings Inputs LLM · GPT-4.1 E…" at bounding box center [238, 183] width 421 height 311
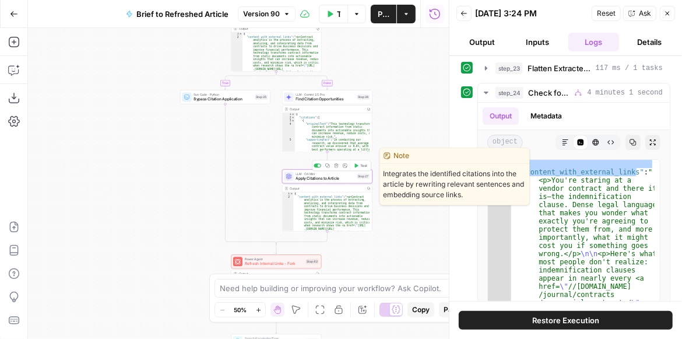
click at [300, 180] on span "Apply Citations to Article" at bounding box center [325, 178] width 59 height 6
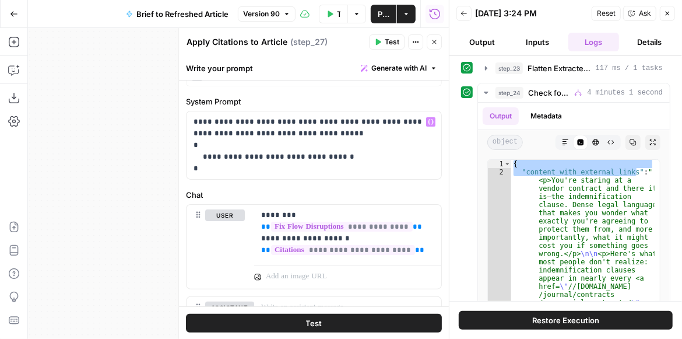
scroll to position [133, 0]
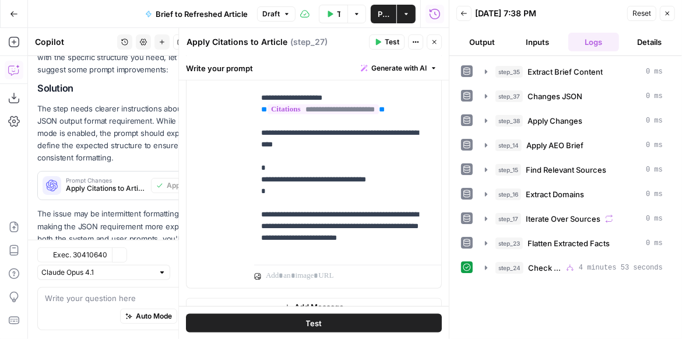
scroll to position [295, 0]
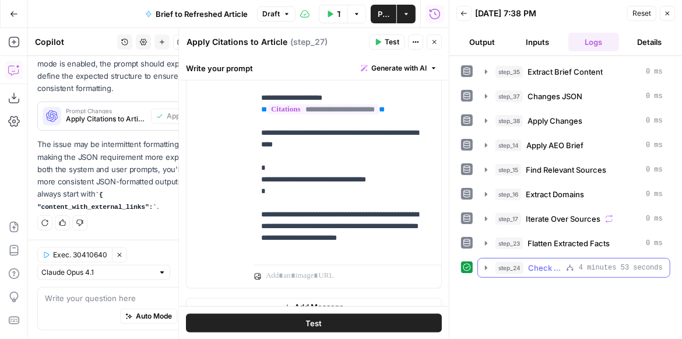
drag, startPoint x: 485, startPoint y: 270, endPoint x: 497, endPoint y: 264, distance: 13.3
click at [485, 270] on icon "button" at bounding box center [486, 267] width 9 height 9
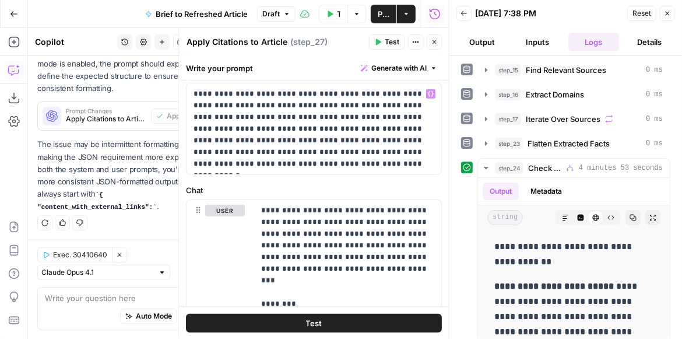
scroll to position [518, 0]
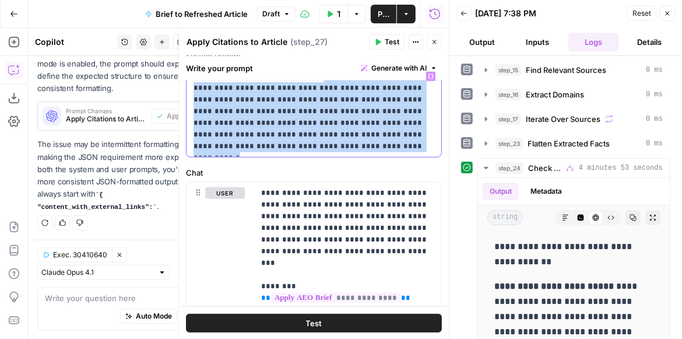
drag, startPoint x: 317, startPoint y: 198, endPoint x: 299, endPoint y: 111, distance: 89.2
click at [299, 111] on div "**********" at bounding box center [314, 103] width 256 height 107
click at [332, 152] on p "**********" at bounding box center [312, 112] width 236 height 82
drag, startPoint x: 329, startPoint y: 193, endPoint x: 188, endPoint y: 124, distance: 157.2
click at [187, 121] on div "**********" at bounding box center [314, 111] width 255 height 91
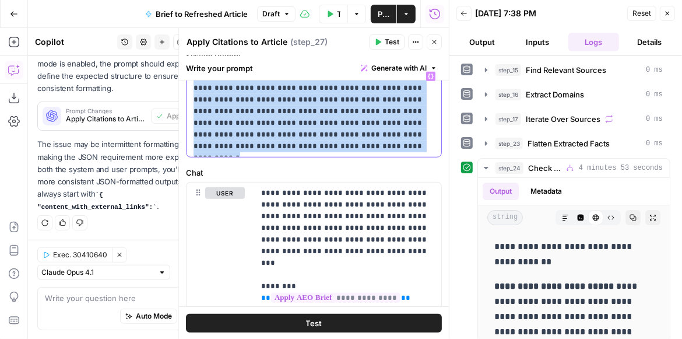
click at [348, 152] on p "**********" at bounding box center [312, 112] width 236 height 82
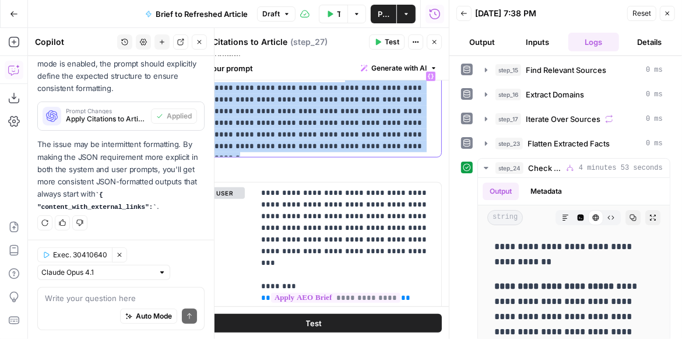
click at [168, 110] on body "OpenPhone New Home Browse Insights Opportunities Your Data Recent Grids Generat…" at bounding box center [341, 169] width 682 height 339
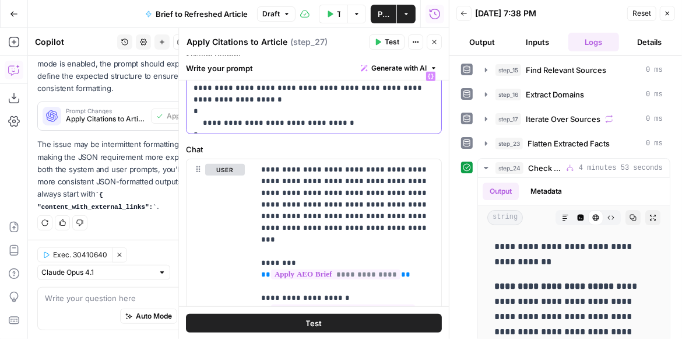
click at [314, 129] on p "**********" at bounding box center [312, 100] width 236 height 58
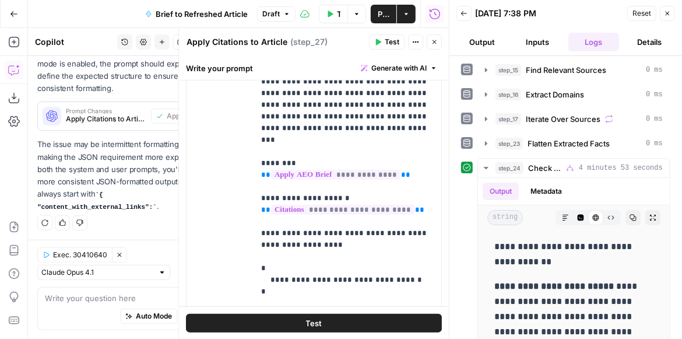
scroll to position [618, 0]
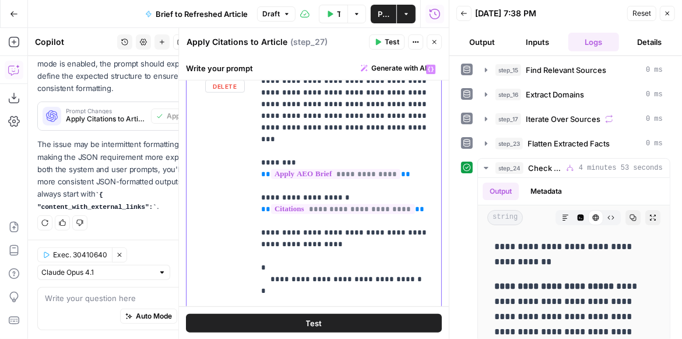
click at [348, 174] on p "**********" at bounding box center [345, 198] width 168 height 268
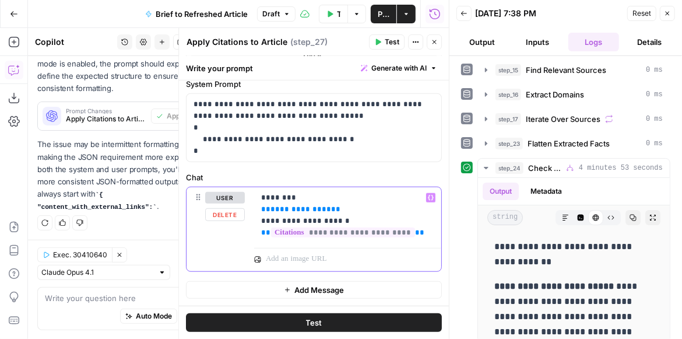
scroll to position [664, 0]
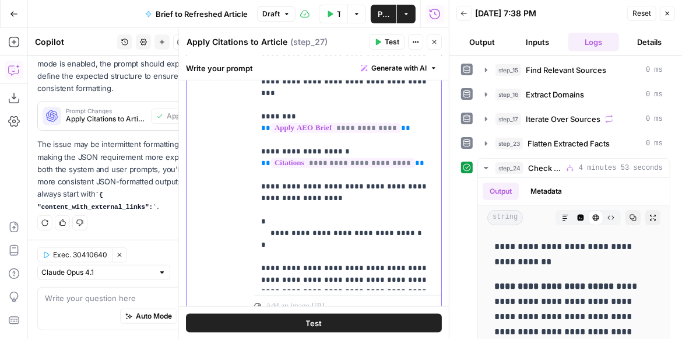
click at [349, 143] on p "**********" at bounding box center [345, 151] width 168 height 268
drag, startPoint x: 338, startPoint y: 147, endPoint x: 250, endPoint y: 82, distance: 109.6
click at [248, 82] on div "**********" at bounding box center [314, 165] width 255 height 305
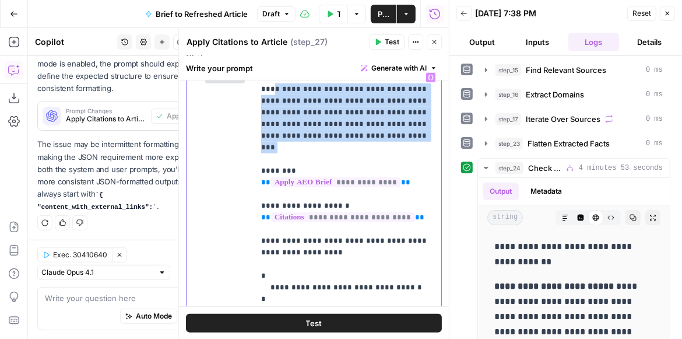
scroll to position [564, 0]
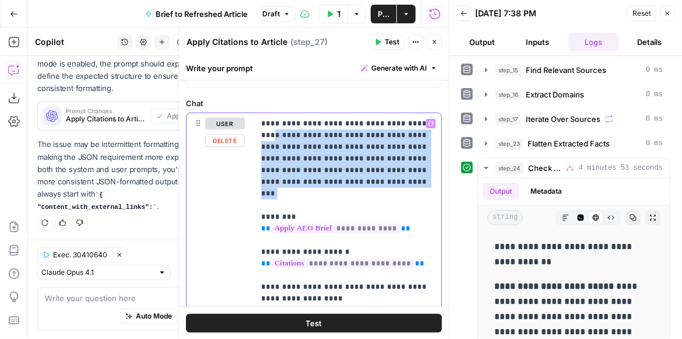
click at [336, 220] on p "**********" at bounding box center [345, 252] width 168 height 268
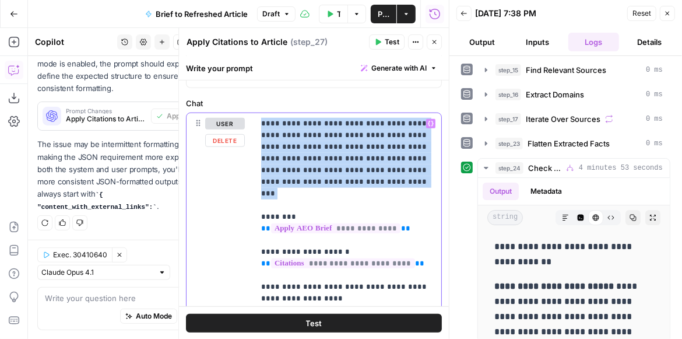
drag, startPoint x: 282, startPoint y: 243, endPoint x: 245, endPoint y: 170, distance: 81.6
click at [245, 170] on div "**********" at bounding box center [314, 265] width 255 height 305
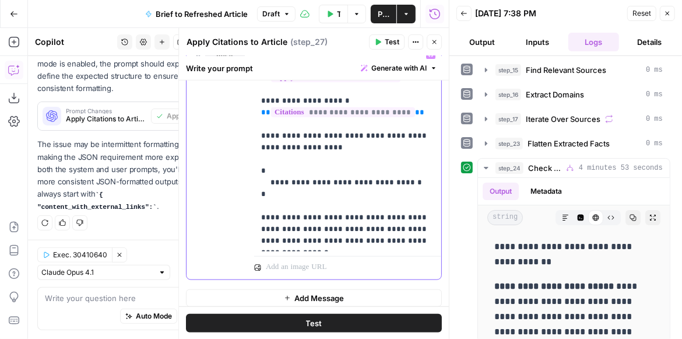
scroll to position [664, 0]
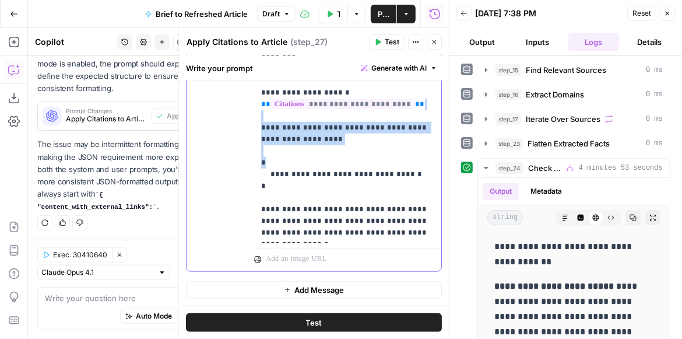
drag, startPoint x: 260, startPoint y: 143, endPoint x: 320, endPoint y: 185, distance: 73.3
click at [320, 185] on div "**********" at bounding box center [347, 140] width 187 height 208
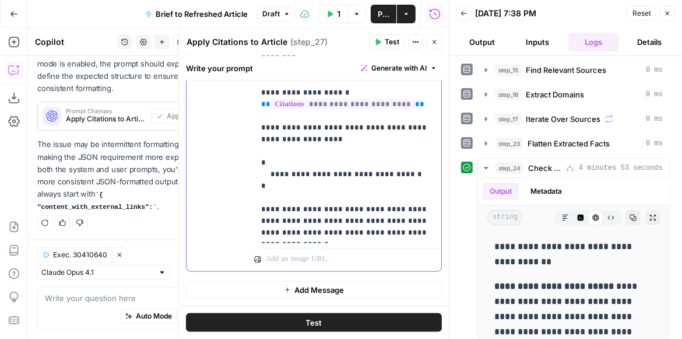
click at [301, 212] on p "**********" at bounding box center [345, 139] width 168 height 198
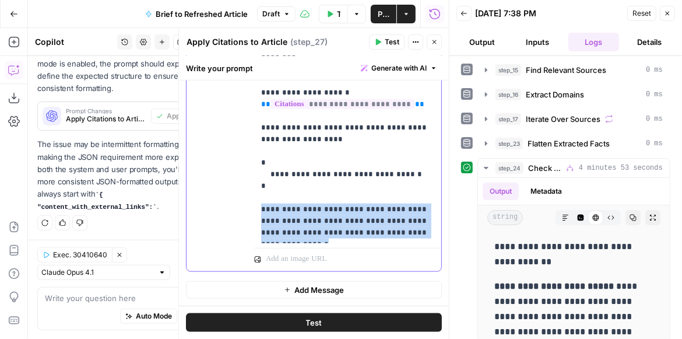
drag, startPoint x: 428, startPoint y: 261, endPoint x: 259, endPoint y: 231, distance: 172.1
click at [259, 231] on div "**********" at bounding box center [347, 140] width 187 height 208
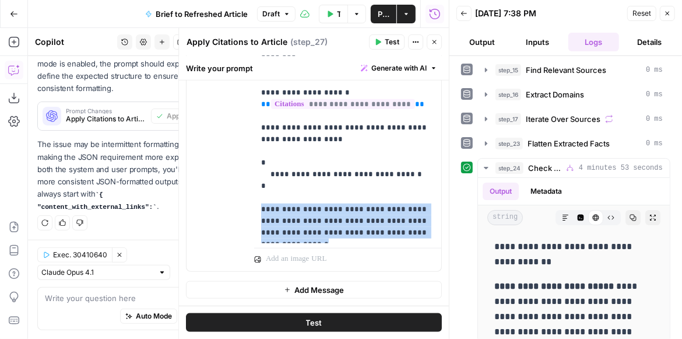
click at [390, 45] on span "Test" at bounding box center [392, 42] width 15 height 10
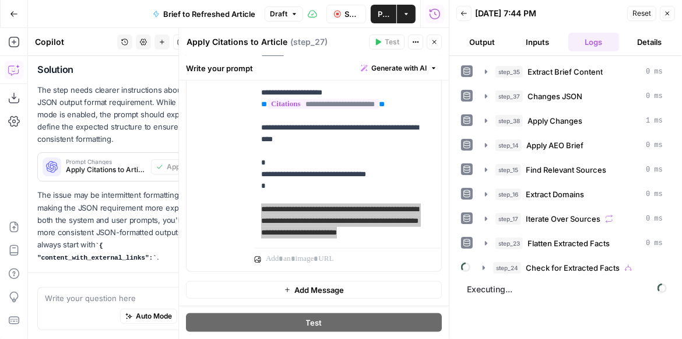
scroll to position [295, 0]
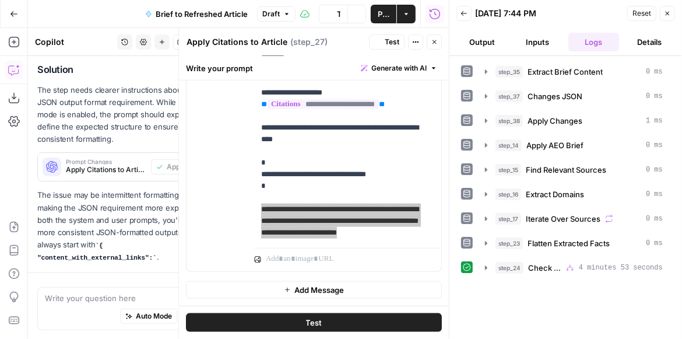
scroll to position [295, 0]
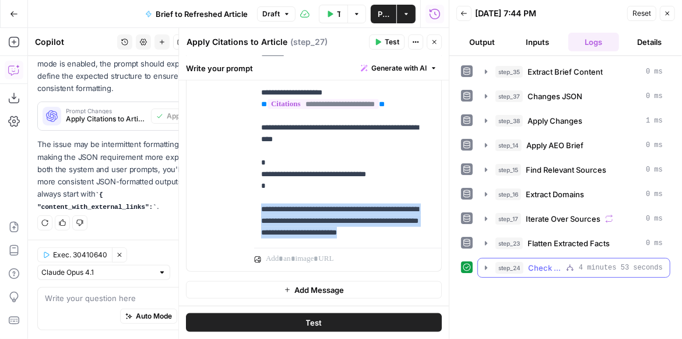
click at [484, 265] on icon "button" at bounding box center [486, 267] width 9 height 9
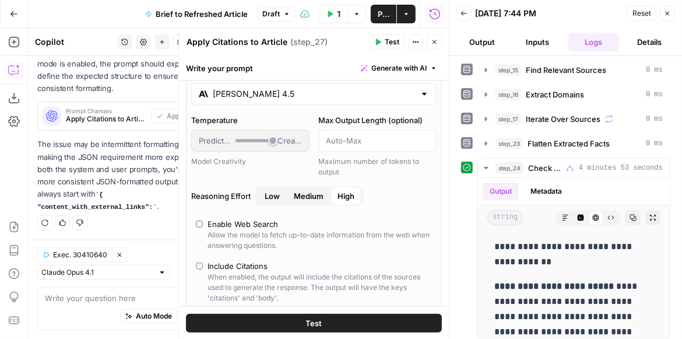
scroll to position [0, 0]
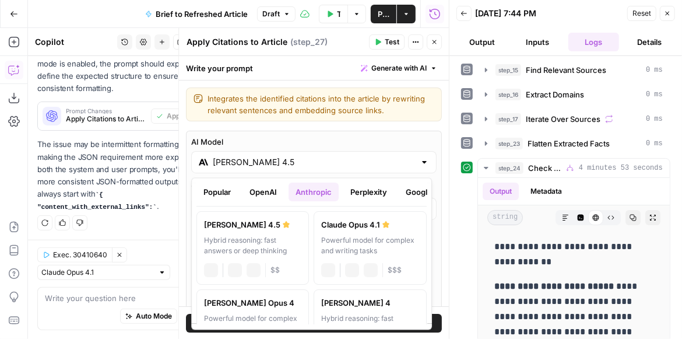
click at [297, 161] on input "Claude Sonnet 4.5" at bounding box center [314, 162] width 202 height 12
click at [406, 192] on button "Google" at bounding box center [419, 191] width 40 height 19
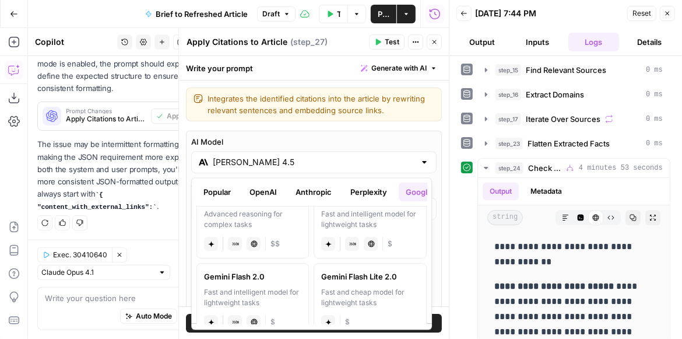
scroll to position [48, 0]
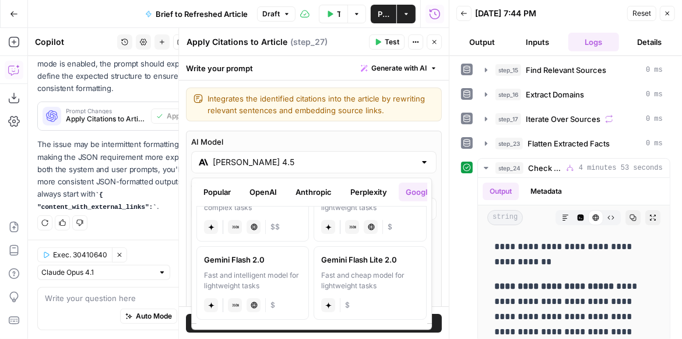
drag, startPoint x: 264, startPoint y: 193, endPoint x: 322, endPoint y: 194, distance: 57.7
click at [266, 194] on button "OpenAI" at bounding box center [263, 191] width 41 height 19
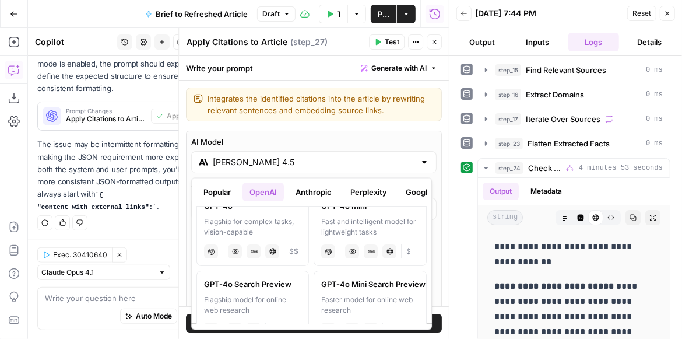
scroll to position [333, 0]
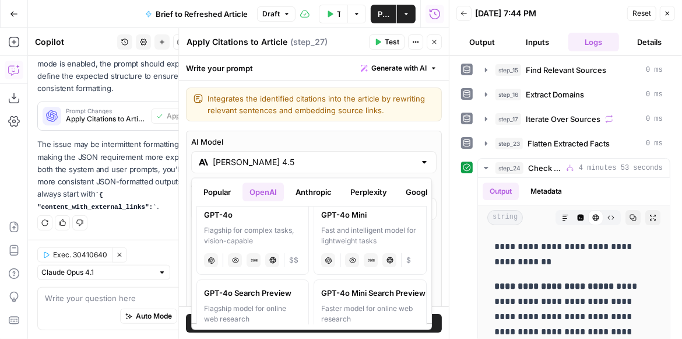
click at [354, 231] on div "Fast and intelligent model for lightweight tasks" at bounding box center [370, 235] width 97 height 21
type input "GPT-4o Mini"
type input "***"
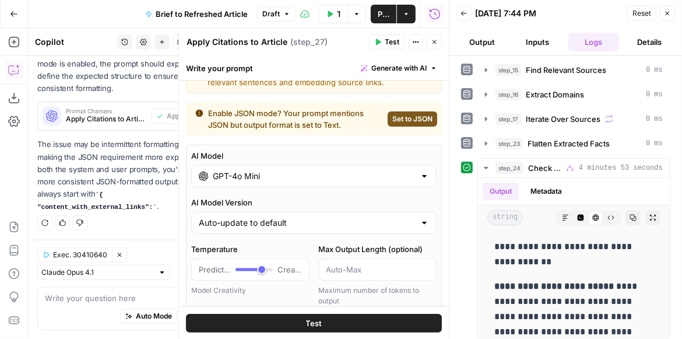
scroll to position [66, 0]
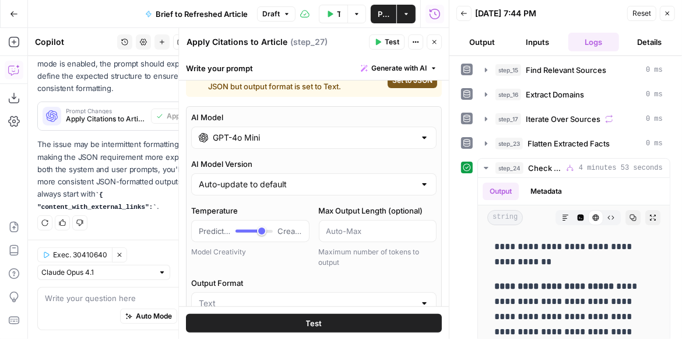
drag, startPoint x: 336, startPoint y: 319, endPoint x: 341, endPoint y: 310, distance: 10.7
click at [336, 318] on button "Test" at bounding box center [314, 322] width 256 height 19
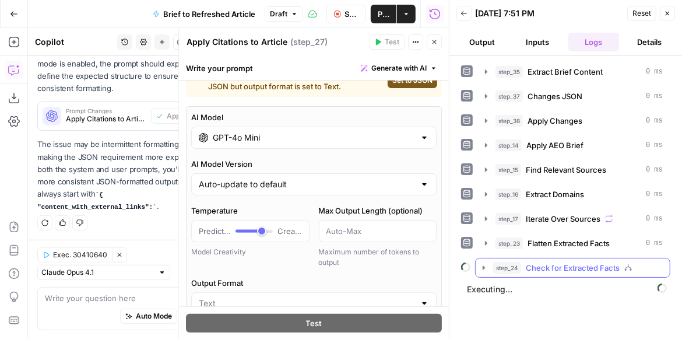
click at [483, 268] on icon "button" at bounding box center [483, 267] width 9 height 9
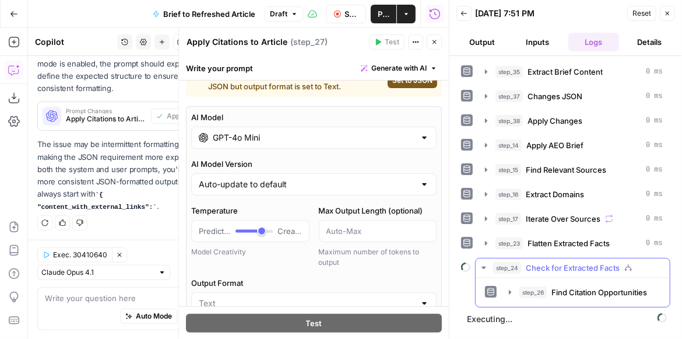
click at [483, 268] on icon "button" at bounding box center [483, 267] width 9 height 9
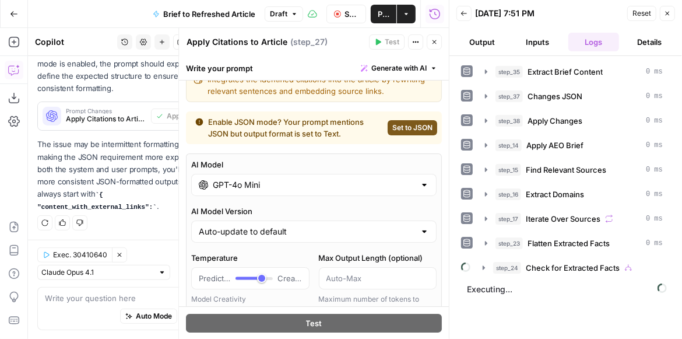
scroll to position [0, 0]
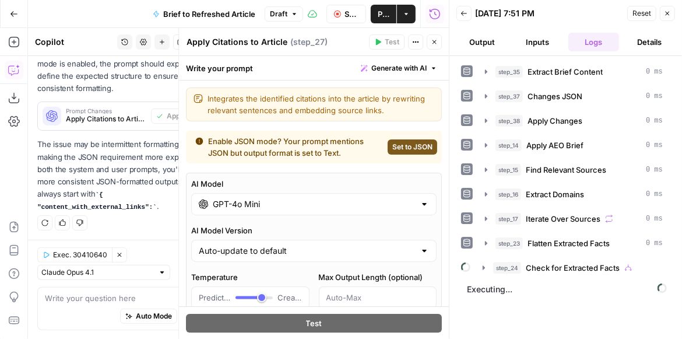
click at [305, 203] on input "GPT-4o Mini" at bounding box center [314, 204] width 202 height 12
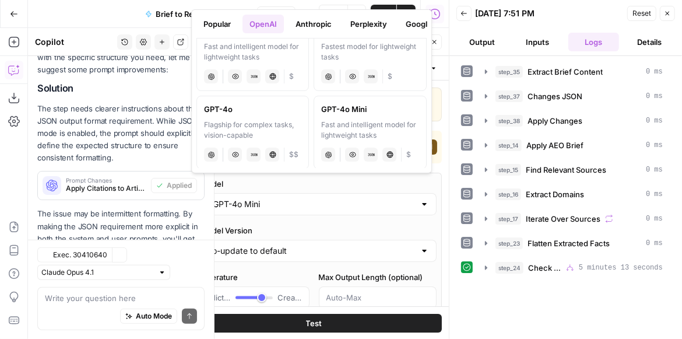
scroll to position [295, 0]
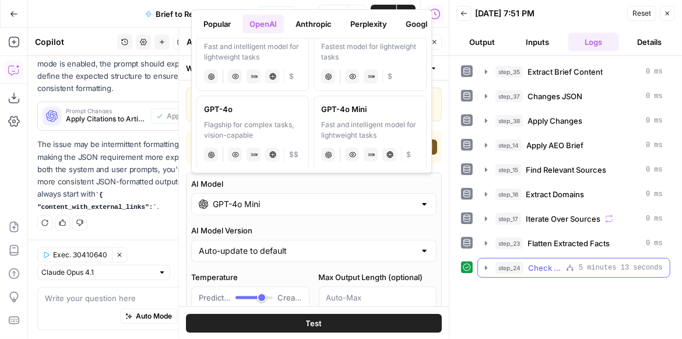
click at [487, 268] on icon "button" at bounding box center [486, 267] width 9 height 9
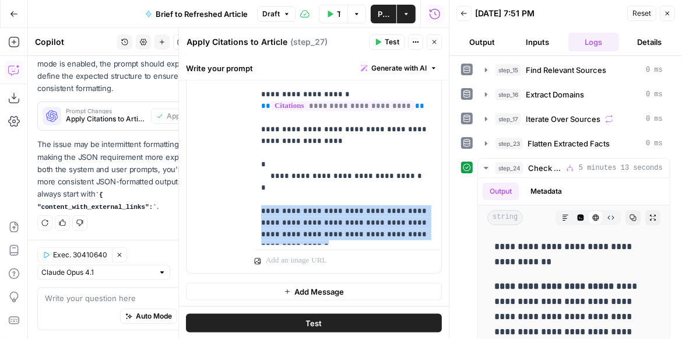
scroll to position [666, 0]
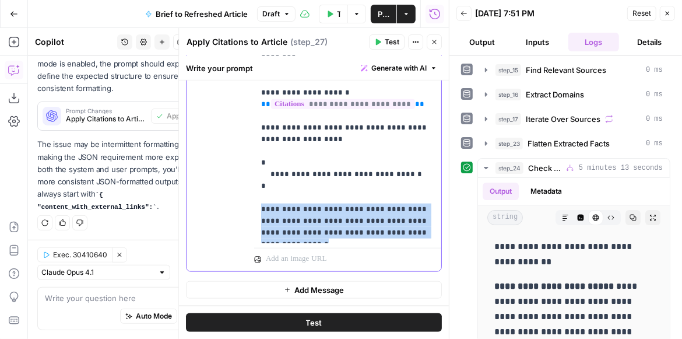
click at [262, 133] on p "**********" at bounding box center [345, 139] width 168 height 198
drag, startPoint x: 257, startPoint y: 154, endPoint x: 428, endPoint y: 244, distance: 193.8
click at [428, 244] on div "**********" at bounding box center [347, 159] width 187 height 224
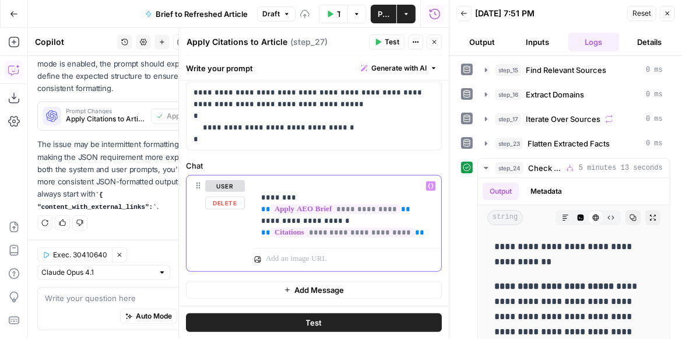
scroll to position [571, 0]
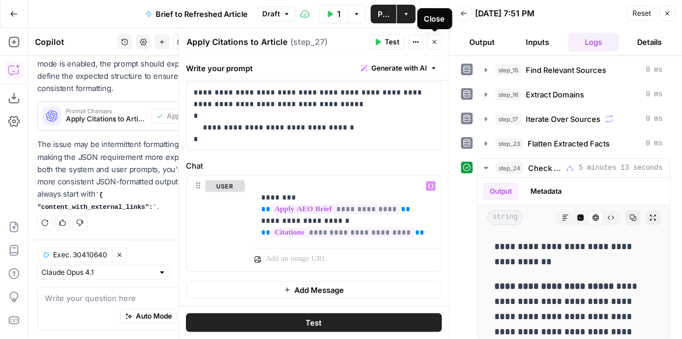
click at [437, 45] on button "Close" at bounding box center [434, 41] width 15 height 15
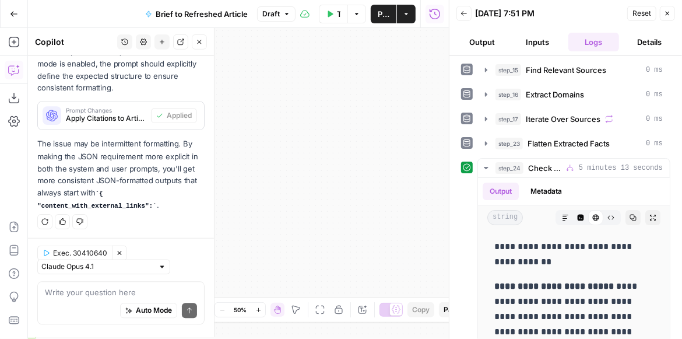
scroll to position [295, 0]
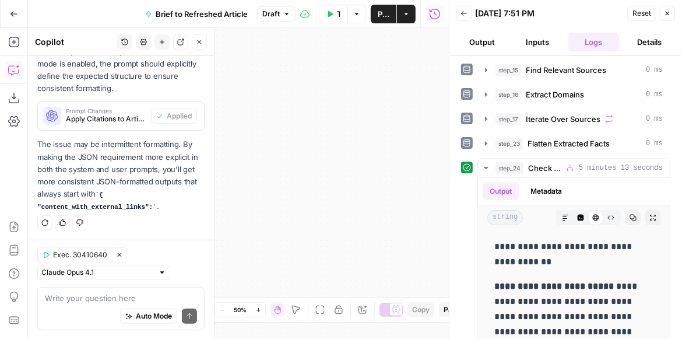
drag, startPoint x: 348, startPoint y: 177, endPoint x: 472, endPoint y: 164, distance: 124.8
click at [469, 165] on body "OpenPhone New Home Browse Insights Opportunities Your Data Recent Grids Generat…" at bounding box center [341, 169] width 682 height 339
drag, startPoint x: 289, startPoint y: 178, endPoint x: 421, endPoint y: 163, distance: 133.1
click at [407, 166] on div "true false false true false true Workflow Input Settings Inputs LLM · GPT-4.1 E…" at bounding box center [238, 183] width 421 height 311
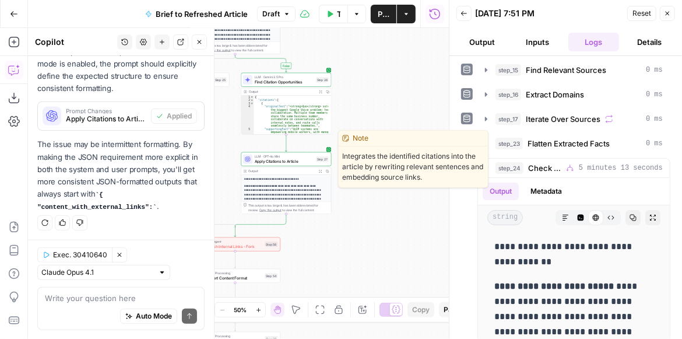
click at [300, 162] on span "Apply Citations to Article" at bounding box center [284, 161] width 59 height 6
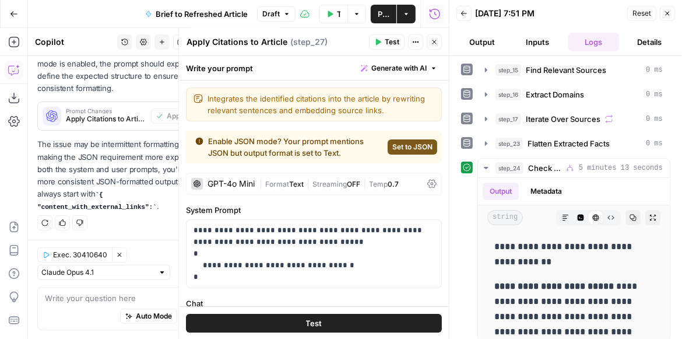
click at [241, 184] on div "GPT-4o Mini" at bounding box center [231, 184] width 47 height 8
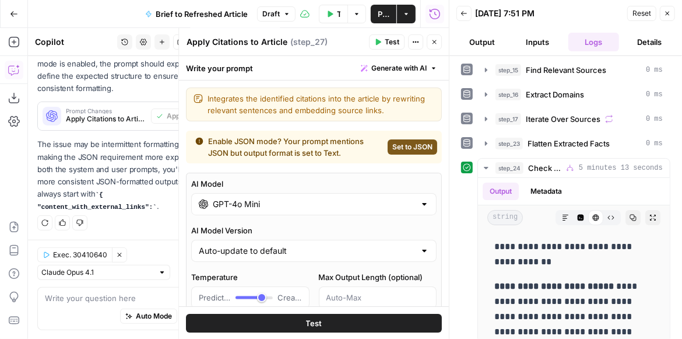
click at [255, 205] on input "GPT-4o Mini" at bounding box center [314, 204] width 202 height 12
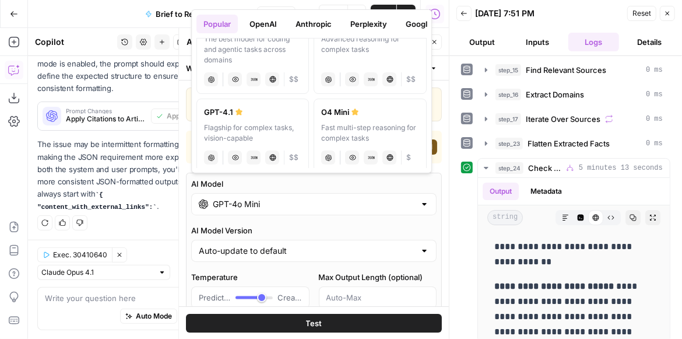
scroll to position [0, 0]
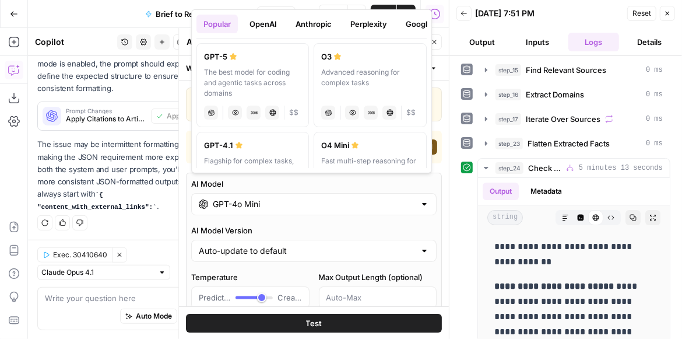
click at [352, 147] on icon at bounding box center [355, 145] width 7 height 7
type input "O4 Mini"
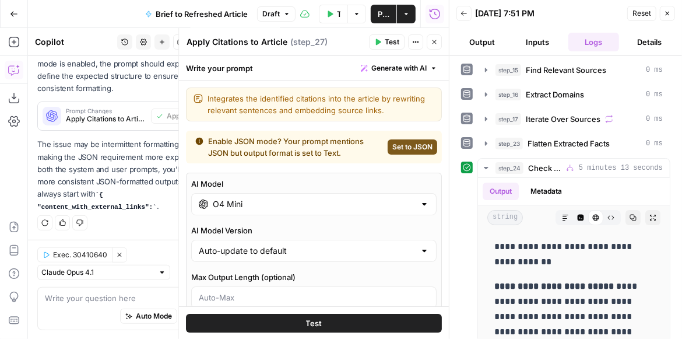
click at [330, 326] on button "Test" at bounding box center [314, 322] width 256 height 19
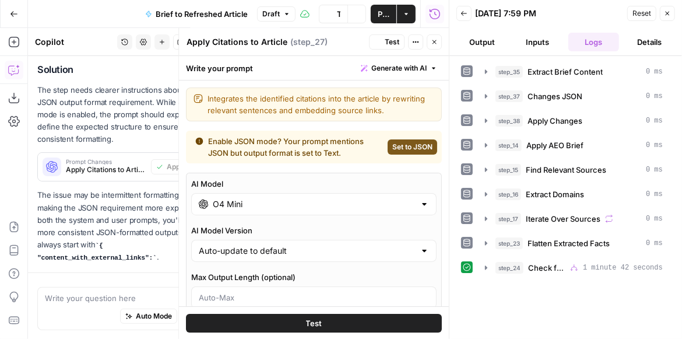
scroll to position [295, 0]
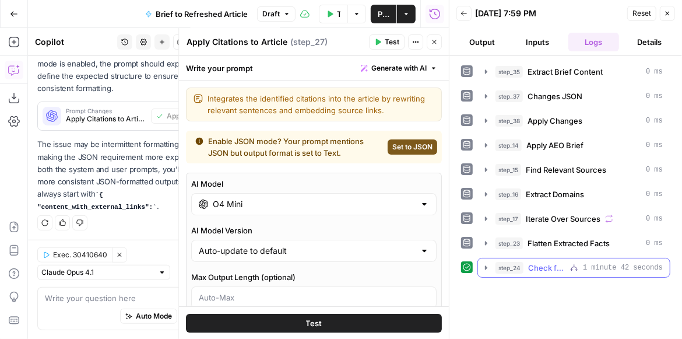
click at [484, 264] on icon "button" at bounding box center [486, 267] width 9 height 9
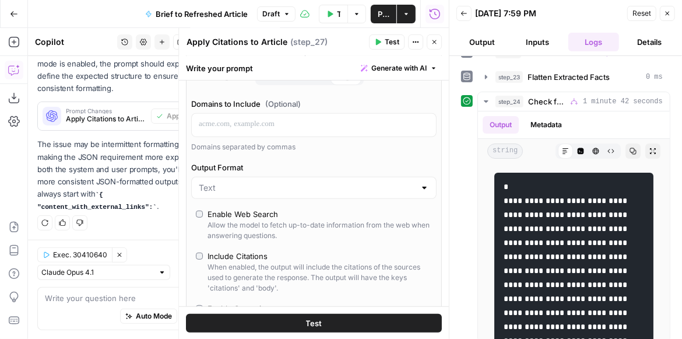
scroll to position [266, 0]
click at [386, 15] on span "Publish" at bounding box center [384, 14] width 12 height 12
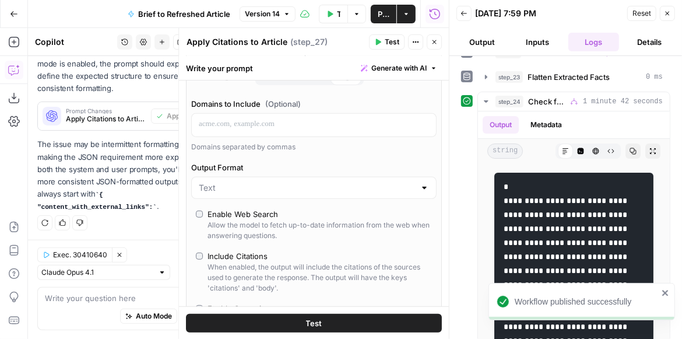
click at [310, 68] on div "Write your prompt Generate with AI" at bounding box center [314, 68] width 270 height 24
click at [433, 47] on button "Close" at bounding box center [434, 41] width 15 height 15
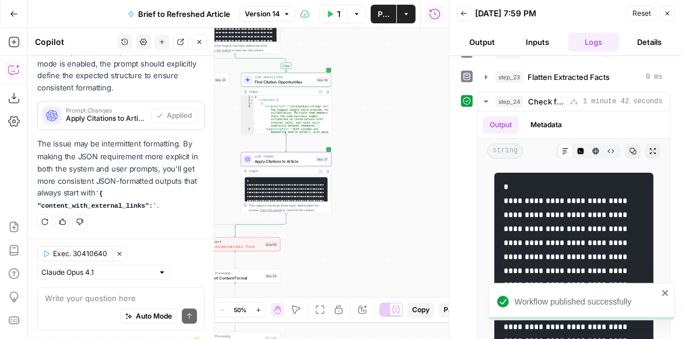
scroll to position [295, 0]
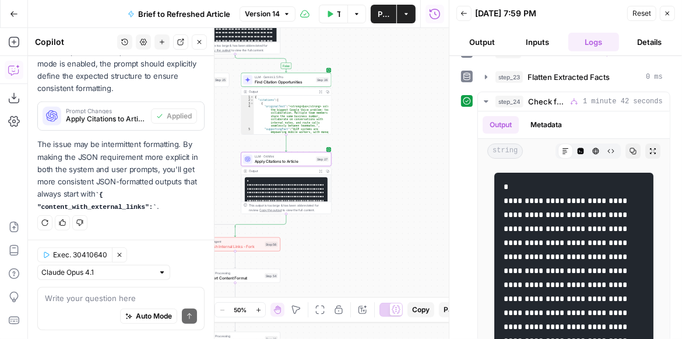
click at [13, 15] on icon "button" at bounding box center [14, 14] width 8 height 8
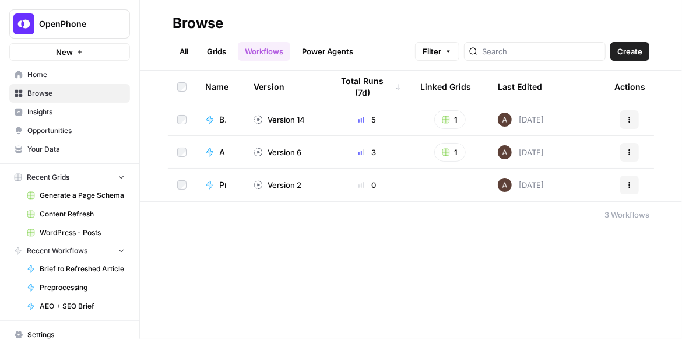
click at [86, 214] on span "Content Refresh" at bounding box center [82, 214] width 85 height 10
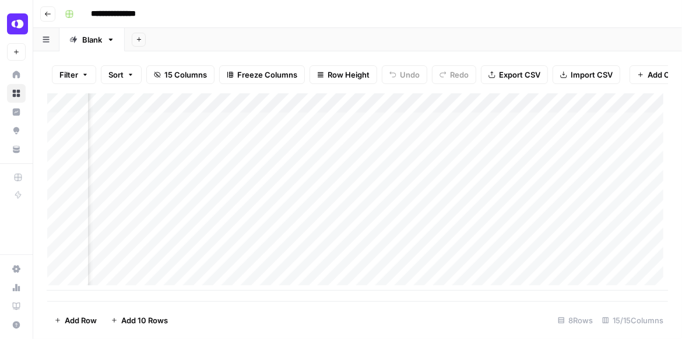
scroll to position [0, 1138]
click at [473, 128] on div "Add Column" at bounding box center [357, 191] width 621 height 197
click at [456, 129] on div "Add Column" at bounding box center [357, 191] width 621 height 197
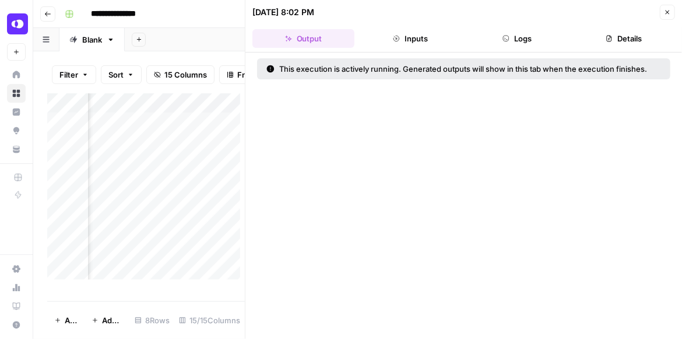
click at [515, 41] on button "Logs" at bounding box center [517, 38] width 102 height 19
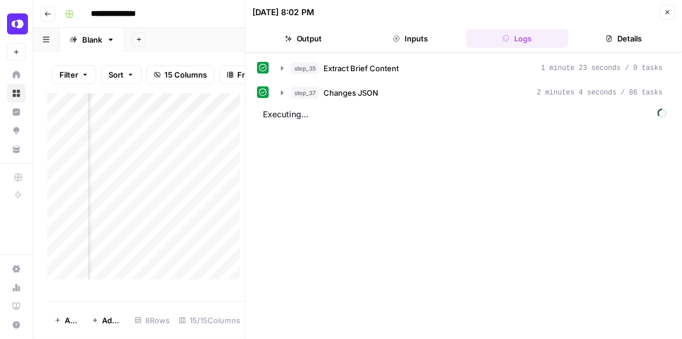
scroll to position [0, 1138]
click at [666, 13] on icon "button" at bounding box center [667, 12] width 7 height 7
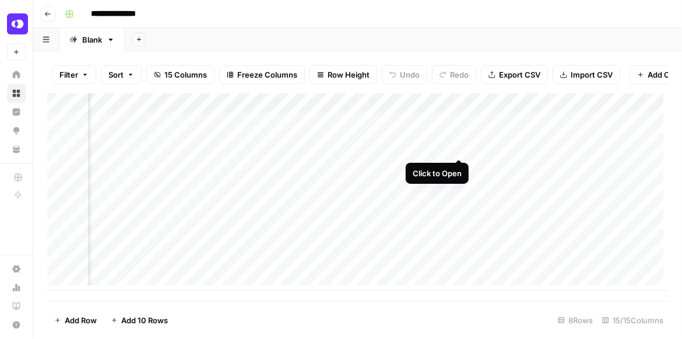
click at [459, 147] on div "Add Column" at bounding box center [357, 191] width 621 height 197
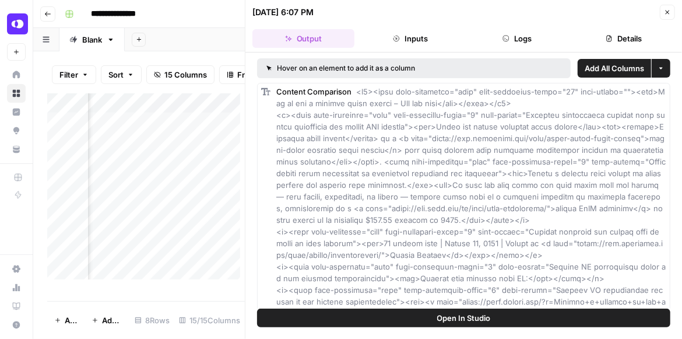
click at [526, 35] on button "Logs" at bounding box center [517, 38] width 102 height 19
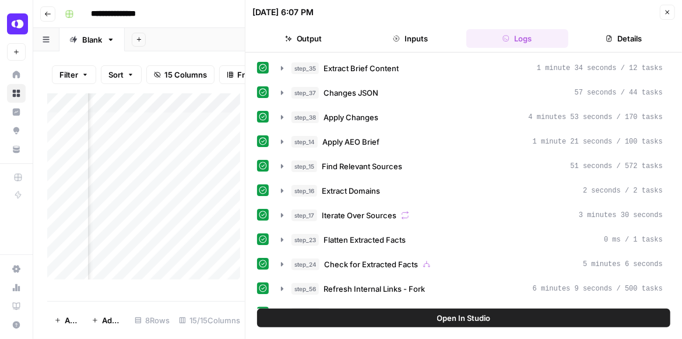
click at [664, 12] on icon "button" at bounding box center [667, 12] width 7 height 7
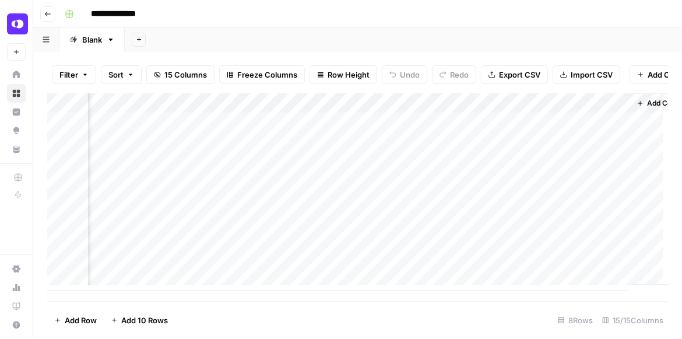
scroll to position [0, 1312]
click at [299, 129] on div "Add Column" at bounding box center [357, 191] width 621 height 197
click at [586, 296] on div "Add Column" at bounding box center [357, 197] width 621 height 208
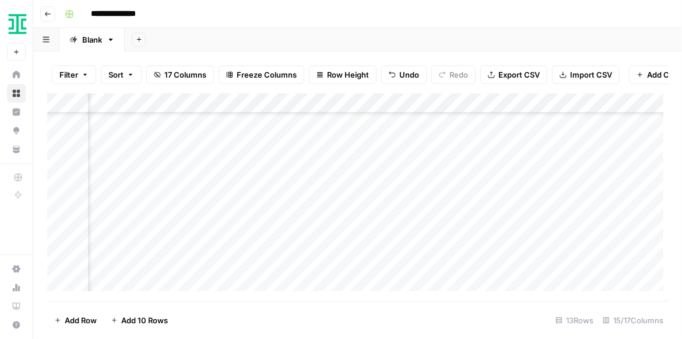
scroll to position [98, 487]
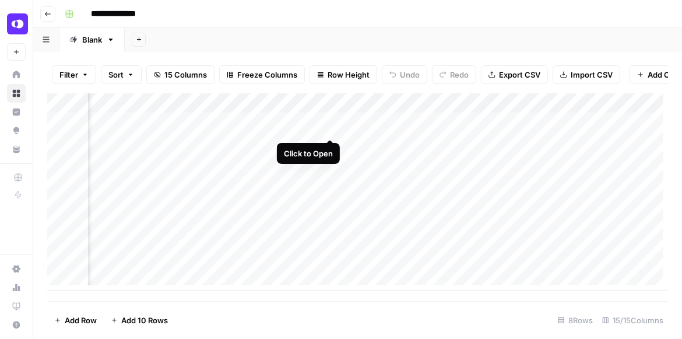
click at [326, 129] on div "Add Column" at bounding box center [357, 191] width 621 height 197
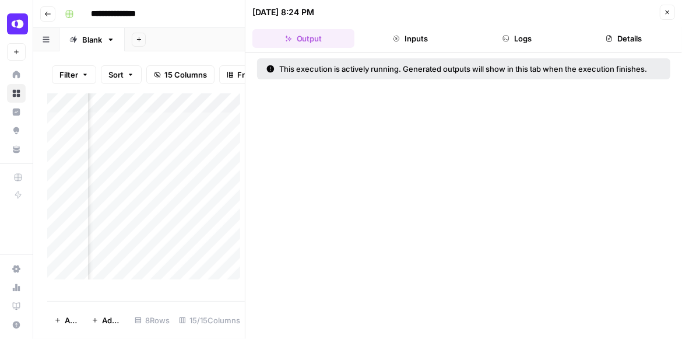
click at [532, 38] on button "Logs" at bounding box center [517, 38] width 102 height 19
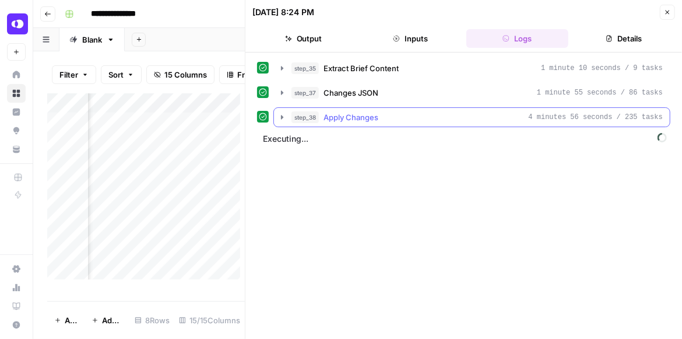
click at [285, 113] on icon "button" at bounding box center [281, 117] width 9 height 9
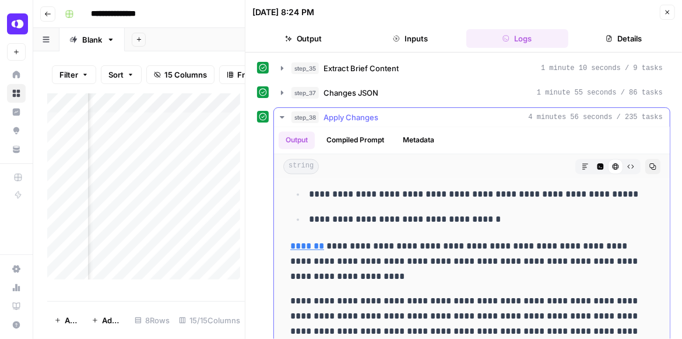
scroll to position [8361, 0]
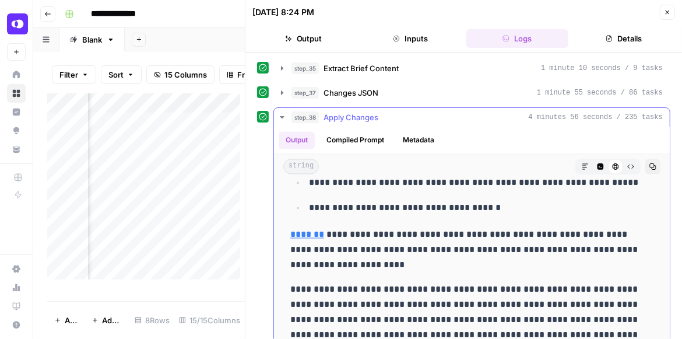
click at [284, 117] on icon "button" at bounding box center [281, 117] width 9 height 9
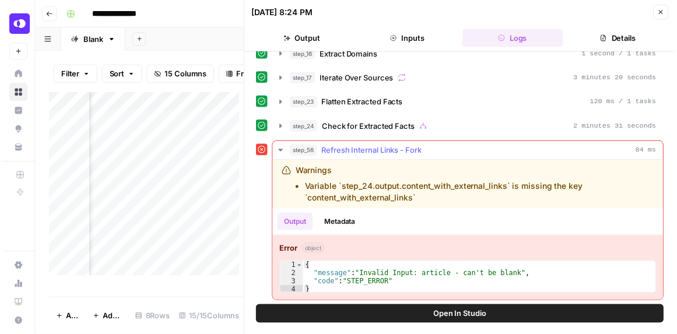
scroll to position [136, 0]
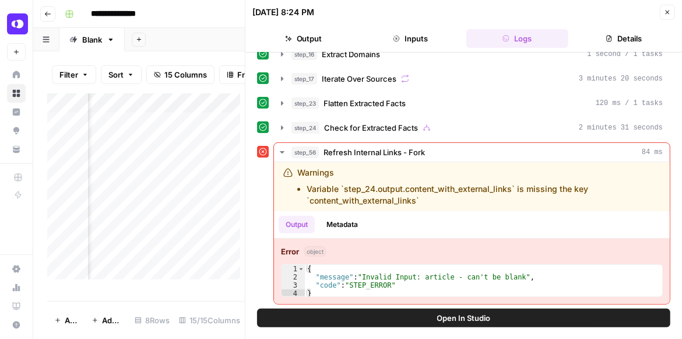
click at [484, 310] on button "Open In Studio" at bounding box center [463, 317] width 413 height 19
click at [668, 16] on button "Close" at bounding box center [667, 12] width 15 height 15
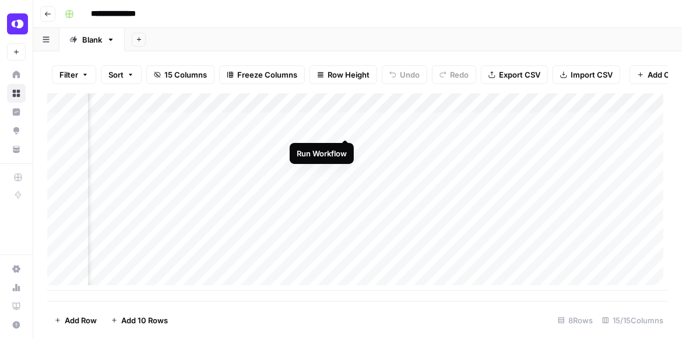
click at [344, 129] on div "Add Column" at bounding box center [357, 191] width 621 height 197
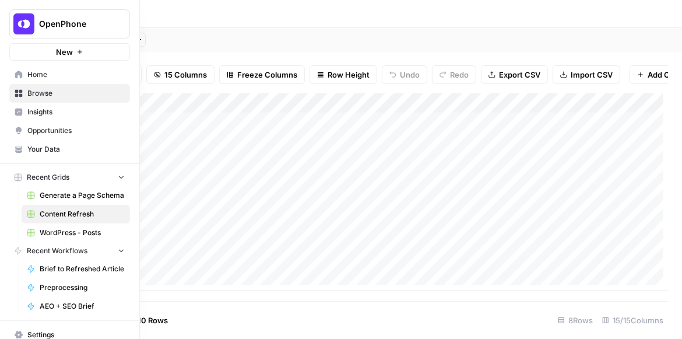
click at [48, 155] on link "Your Data" at bounding box center [69, 149] width 121 height 19
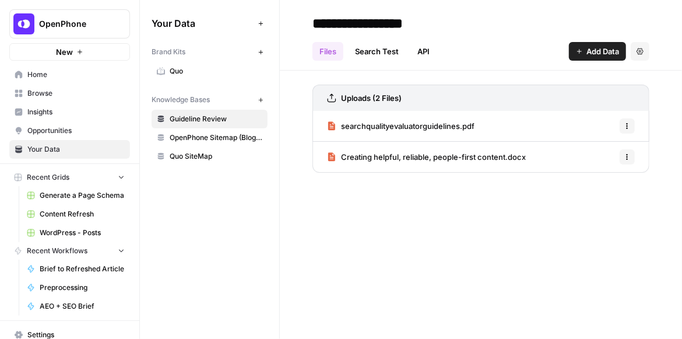
click at [197, 69] on span "Quo" at bounding box center [216, 71] width 93 height 10
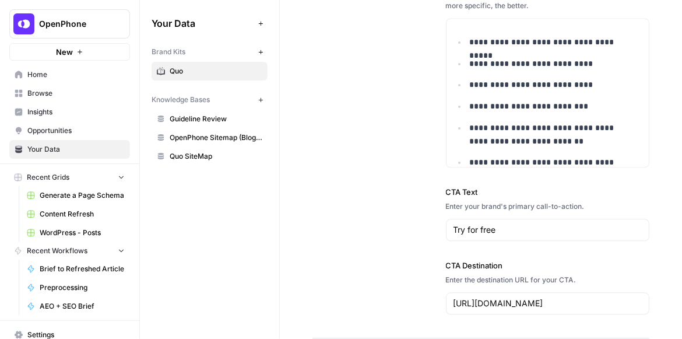
scroll to position [2298, 0]
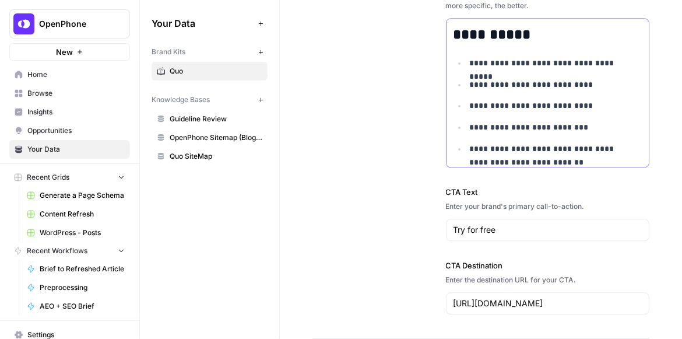
click at [578, 104] on p "**********" at bounding box center [552, 105] width 164 height 13
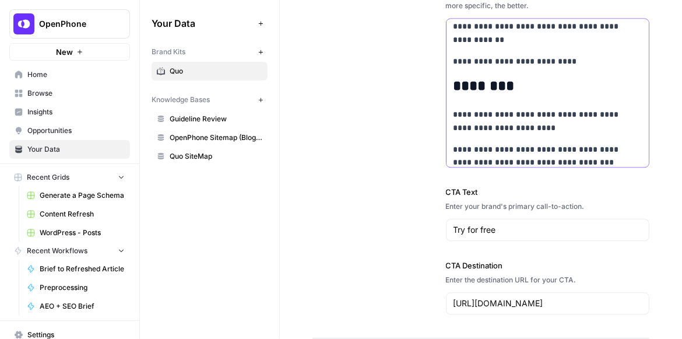
scroll to position [2636, 0]
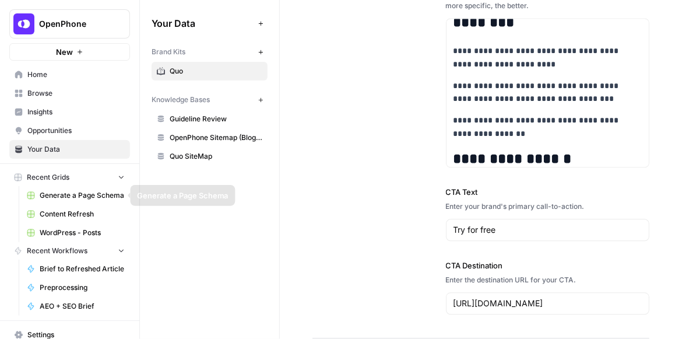
click at [83, 212] on span "Content Refresh" at bounding box center [82, 214] width 85 height 10
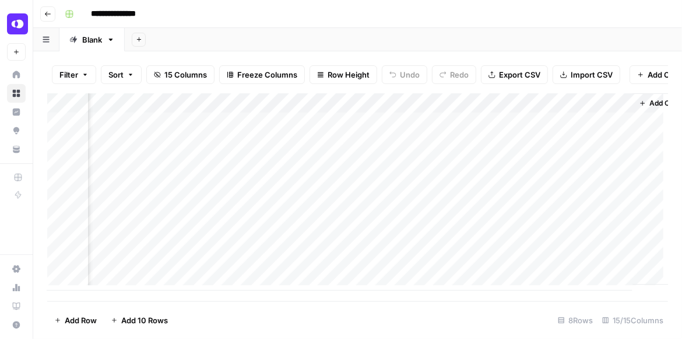
scroll to position [0, 1327]
click at [280, 131] on div "Add Column" at bounding box center [357, 191] width 621 height 197
click at [283, 127] on div "Add Column" at bounding box center [357, 191] width 621 height 197
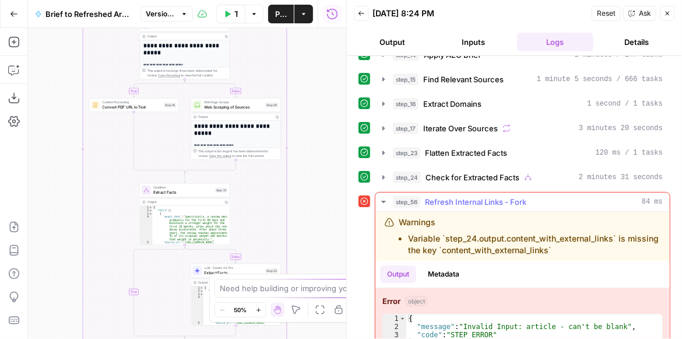
scroll to position [110, 0]
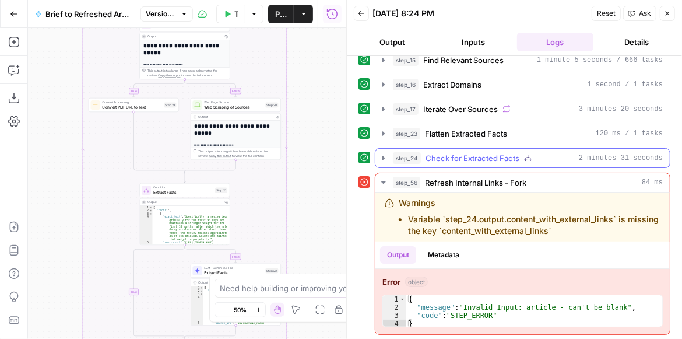
click at [382, 156] on icon "button" at bounding box center [383, 158] width 2 height 4
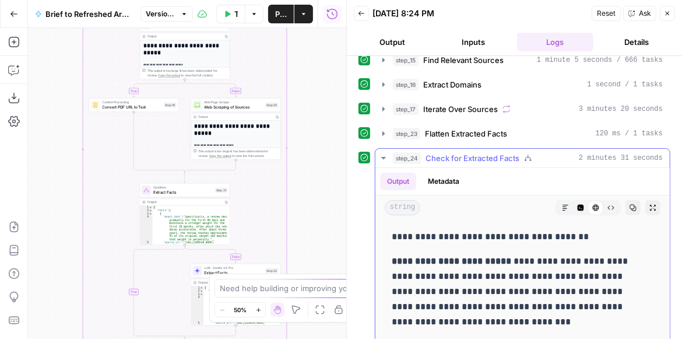
click at [382, 157] on icon "button" at bounding box center [383, 158] width 4 height 2
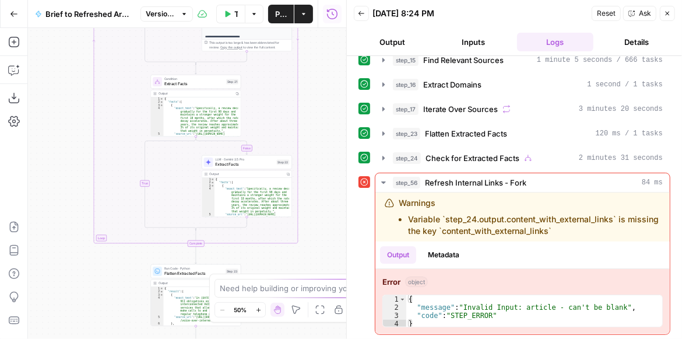
drag, startPoint x: 298, startPoint y: 198, endPoint x: 305, endPoint y: 88, distance: 109.8
click at [306, 78] on div "true false false true false true Workflow Input Settings Inputs LLM · GPT-4.1 E…" at bounding box center [187, 183] width 318 height 311
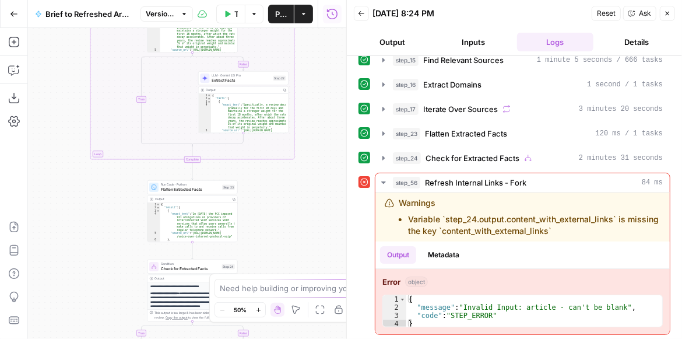
drag, startPoint x: 326, startPoint y: 180, endPoint x: 321, endPoint y: 69, distance: 111.4
click at [321, 69] on div "true false false true false true Workflow Input Settings Inputs LLM · GPT-4.1 E…" at bounding box center [187, 183] width 318 height 311
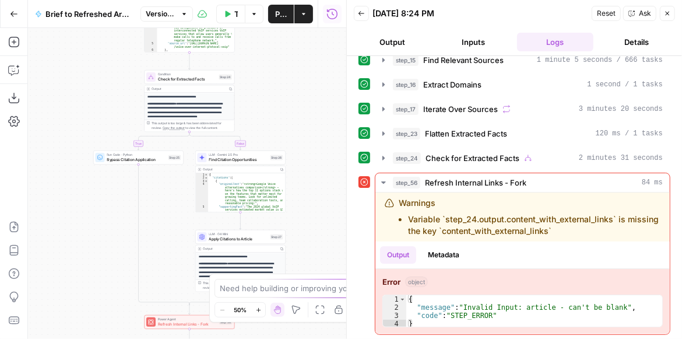
drag, startPoint x: 314, startPoint y: 195, endPoint x: 312, endPoint y: 68, distance: 127.1
click at [312, 68] on div "true false false true false true Workflow Input Settings Inputs LLM · GPT-4.1 E…" at bounding box center [187, 183] width 318 height 311
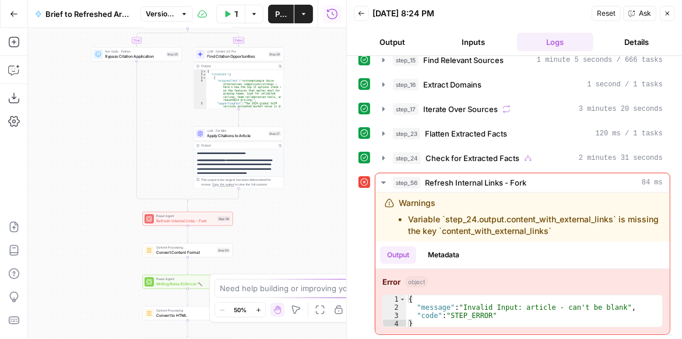
drag, startPoint x: 311, startPoint y: 182, endPoint x: 307, endPoint y: 101, distance: 81.1
click at [306, 66] on div "true false false true false true Workflow Input Settings Inputs LLM · GPT-4.1 E…" at bounding box center [187, 183] width 318 height 311
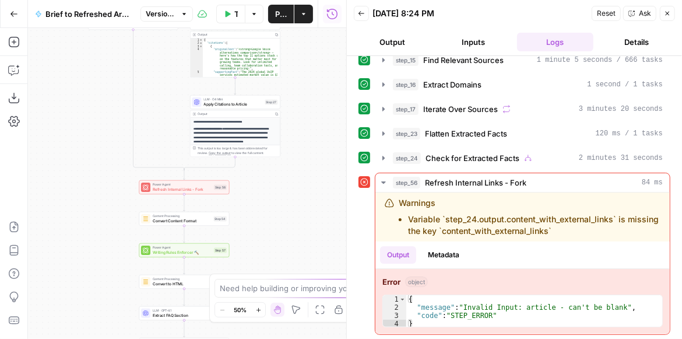
drag, startPoint x: 311, startPoint y: 154, endPoint x: 277, endPoint y: 125, distance: 45.0
click at [293, 141] on div "true false false true false true Workflow Input Settings Inputs LLM · GPT-4.1 E…" at bounding box center [187, 183] width 318 height 311
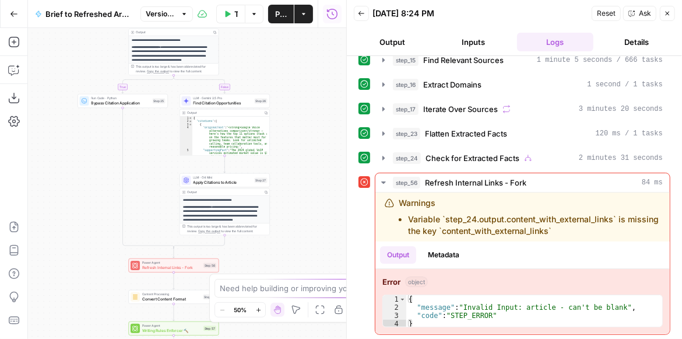
drag, startPoint x: 298, startPoint y: 108, endPoint x: 300, endPoint y: 195, distance: 86.9
click at [302, 216] on div "true false false true false true Workflow Input Settings Inputs LLM · GPT-4.1 E…" at bounding box center [187, 183] width 318 height 311
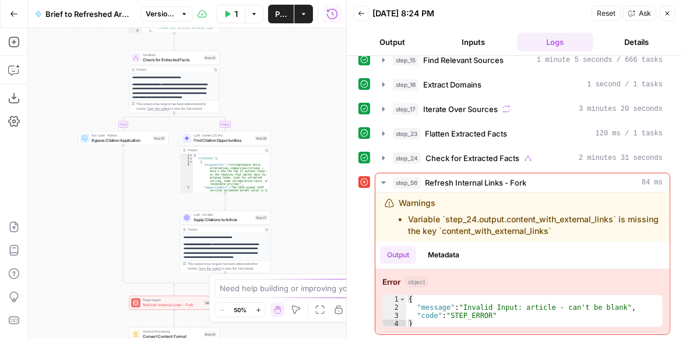
drag, startPoint x: 298, startPoint y: 127, endPoint x: 298, endPoint y: 142, distance: 15.2
click at [298, 142] on div "true false false true false true Workflow Input Settings Inputs LLM · GPT-4.1 E…" at bounding box center [187, 183] width 318 height 311
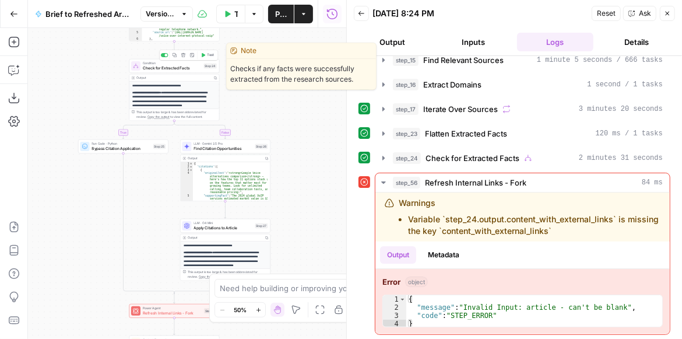
click at [177, 72] on div "Condition Check for Extracted Facts Step 24 Copy step Delete step Edit Note Test" at bounding box center [174, 66] width 90 height 14
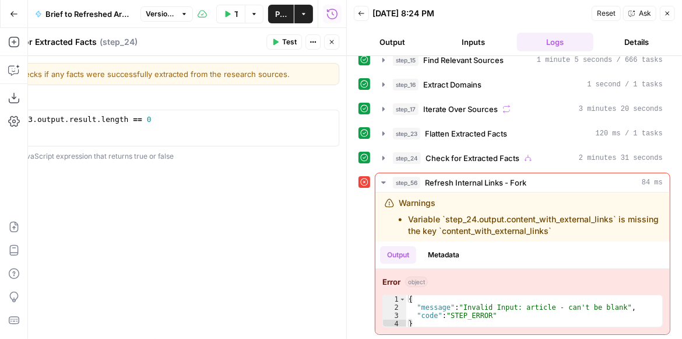
click at [338, 41] on button "Close" at bounding box center [331, 41] width 15 height 15
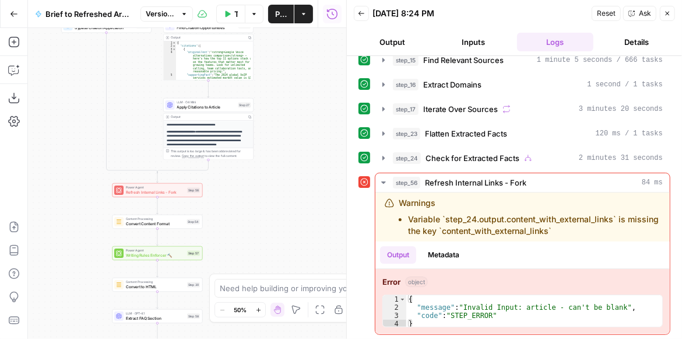
drag, startPoint x: 324, startPoint y: 174, endPoint x: 307, endPoint y: 63, distance: 112.6
click at [307, 51] on div "true false false true false true Workflow Input Settings Inputs LLM · GPT-4.1 E…" at bounding box center [187, 183] width 318 height 311
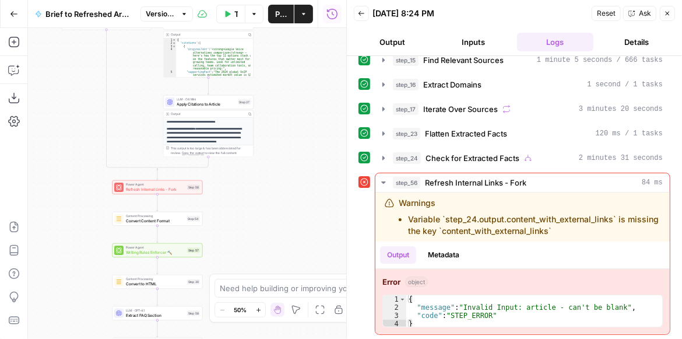
click at [270, 151] on div "true false false true false true Workflow Input Settings Inputs LLM · GPT-4.1 E…" at bounding box center [187, 183] width 318 height 311
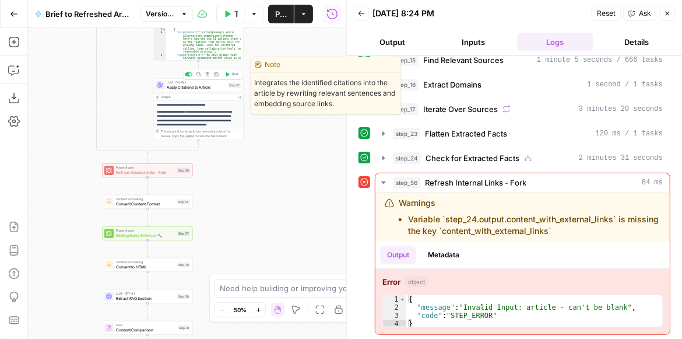
click at [196, 87] on span "Apply Citations to Article" at bounding box center [196, 88] width 59 height 6
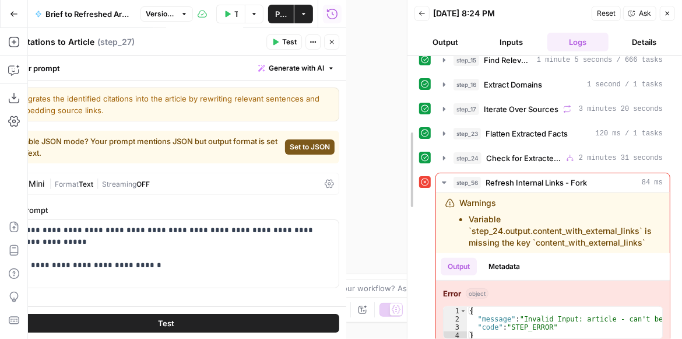
drag, startPoint x: 344, startPoint y: 176, endPoint x: 378, endPoint y: 167, distance: 35.6
click at [407, 173] on div at bounding box center [408, 169] width 12 height 339
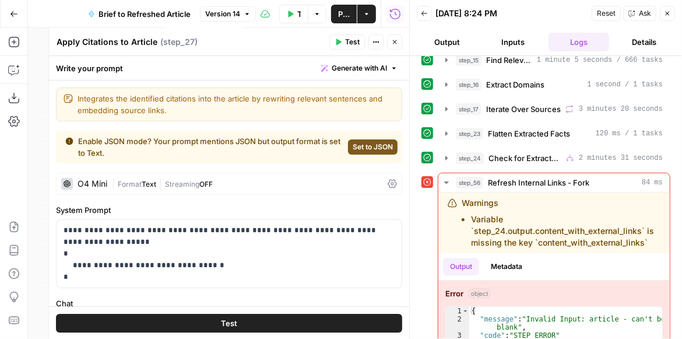
click at [361, 146] on span "Set to JSON" at bounding box center [373, 147] width 40 height 10
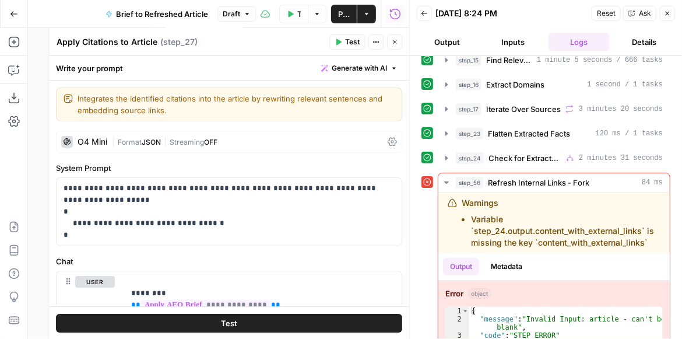
click at [340, 40] on icon "button" at bounding box center [338, 42] width 5 height 6
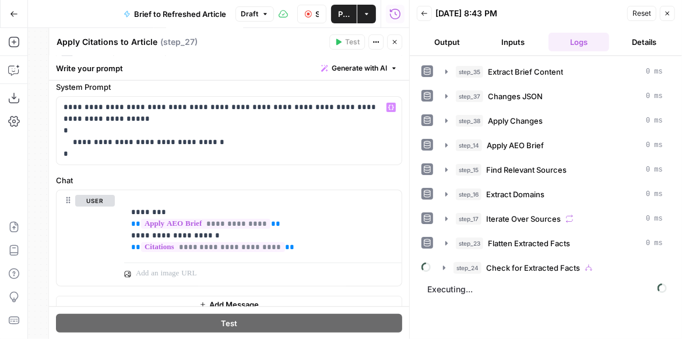
scroll to position [94, 0]
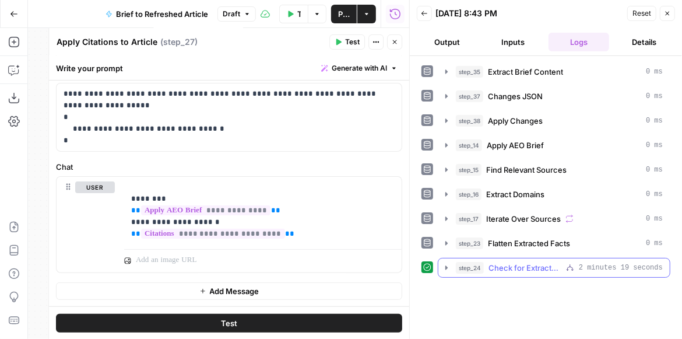
click at [445, 271] on button "step_24 Check for Extracted Facts 2 minutes 19 seconds" at bounding box center [553, 267] width 231 height 19
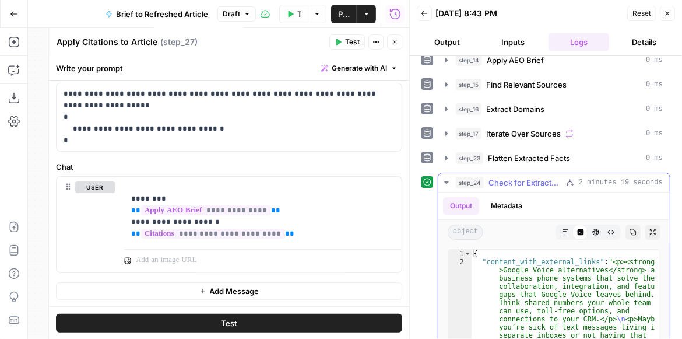
scroll to position [133, 0]
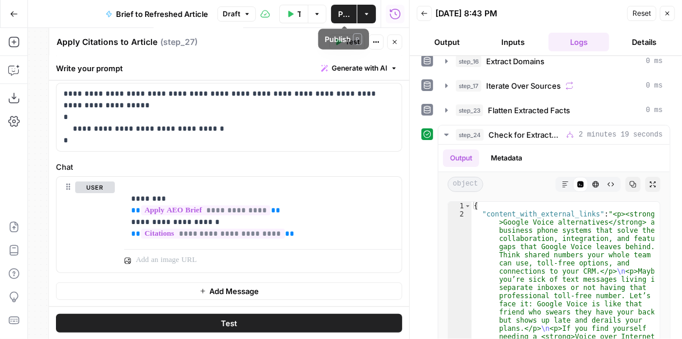
click at [343, 13] on span "Publish" at bounding box center [344, 14] width 12 height 12
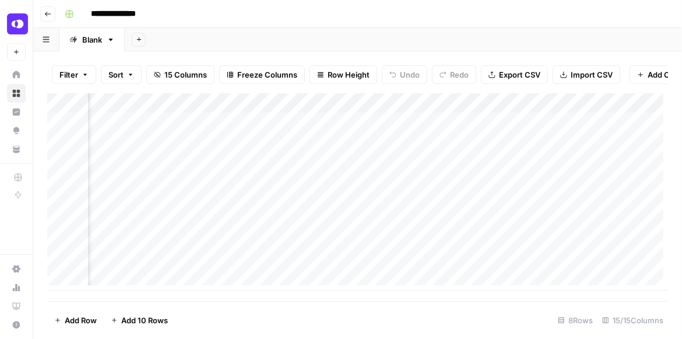
scroll to position [0, 1327]
